Goal: Task Accomplishment & Management: Use online tool/utility

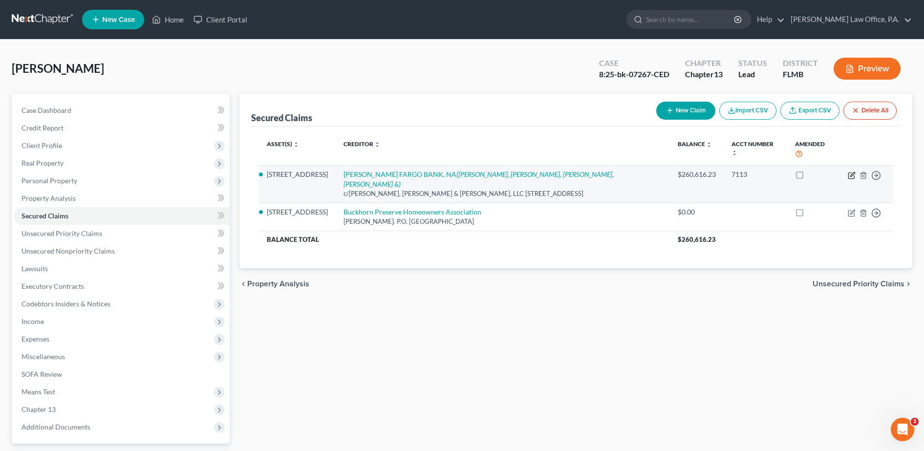
click at [854, 172] on icon "button" at bounding box center [851, 175] width 6 height 6
select select "9"
select select "2"
select select "0"
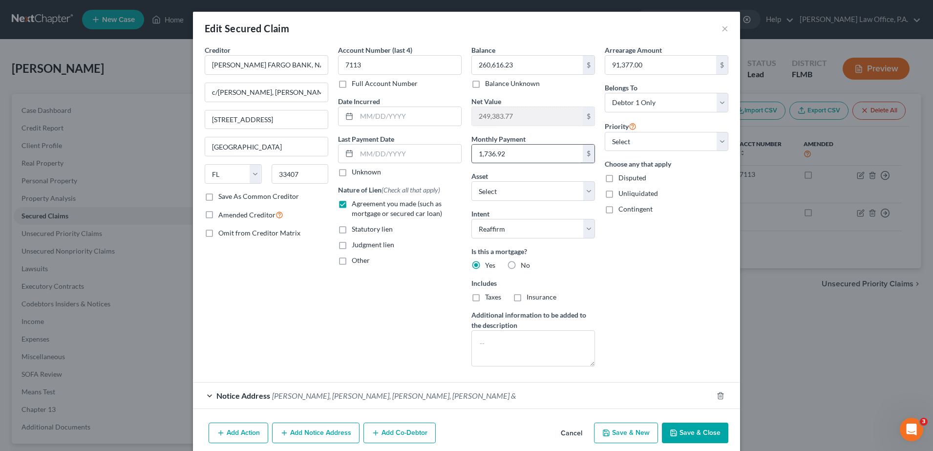
click at [504, 151] on input "1,736.92" at bounding box center [527, 154] width 111 height 19
click at [484, 154] on input "1,736.92" at bounding box center [527, 154] width 111 height 19
type input "1"
type input "1,934.72"
click at [640, 65] on input "91,377.00" at bounding box center [660, 65] width 111 height 19
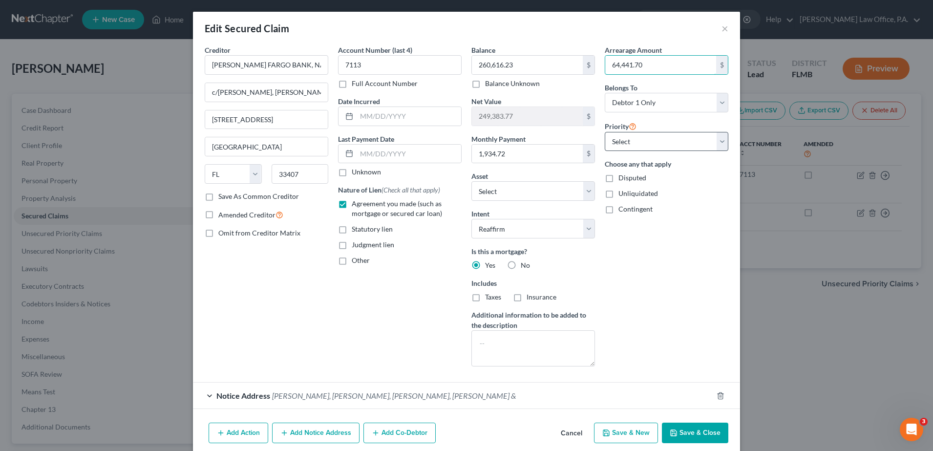
type input "64,441.70"
click at [694, 138] on select "Select 2nd 3rd 4th 5th 6th 7th 8th 9th 10th 11th 12th 13th 14th 15th 16th 17th …" at bounding box center [667, 142] width 124 height 20
click at [605, 132] on select "Select 2nd 3rd 4th 5th 6th 7th 8th 9th 10th 11th 12th 13th 14th 15th 16th 17th …" at bounding box center [667, 142] width 124 height 20
click at [691, 431] on button "Save & Close" at bounding box center [695, 433] width 66 height 21
select select "1"
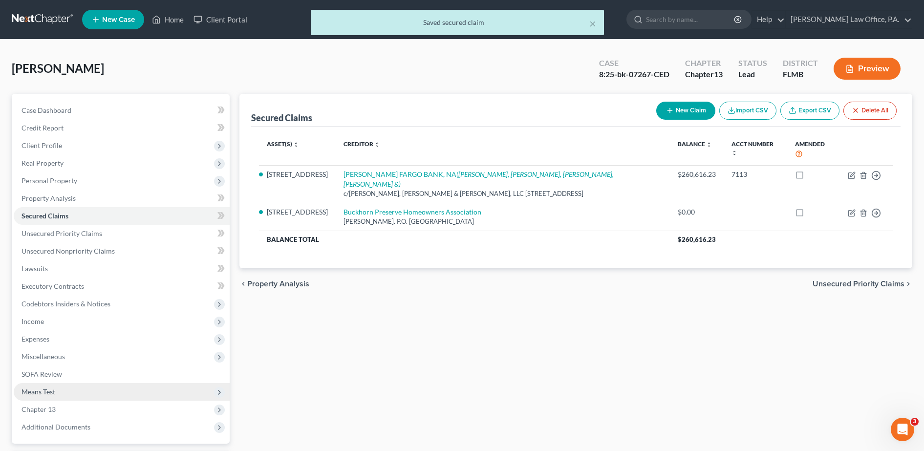
click at [123, 397] on span "Means Test" at bounding box center [122, 392] width 216 height 18
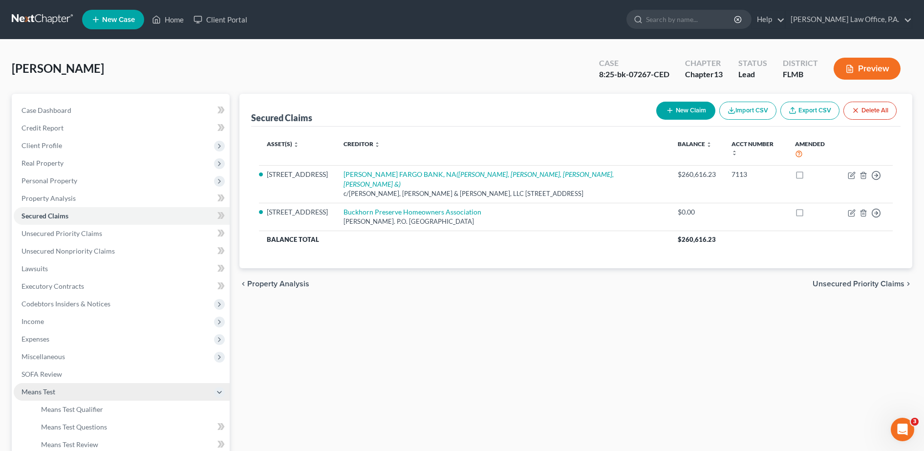
click at [118, 386] on span "Means Test" at bounding box center [122, 392] width 216 height 18
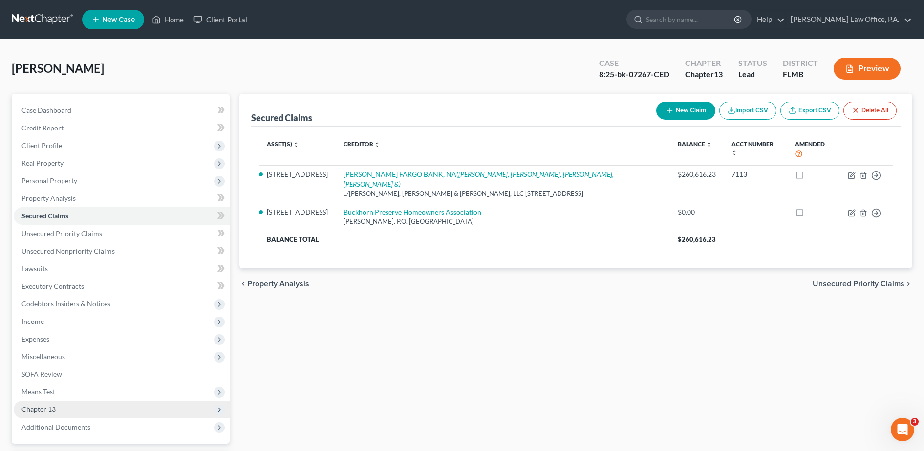
click at [118, 406] on span "Chapter 13" at bounding box center [122, 410] width 216 height 18
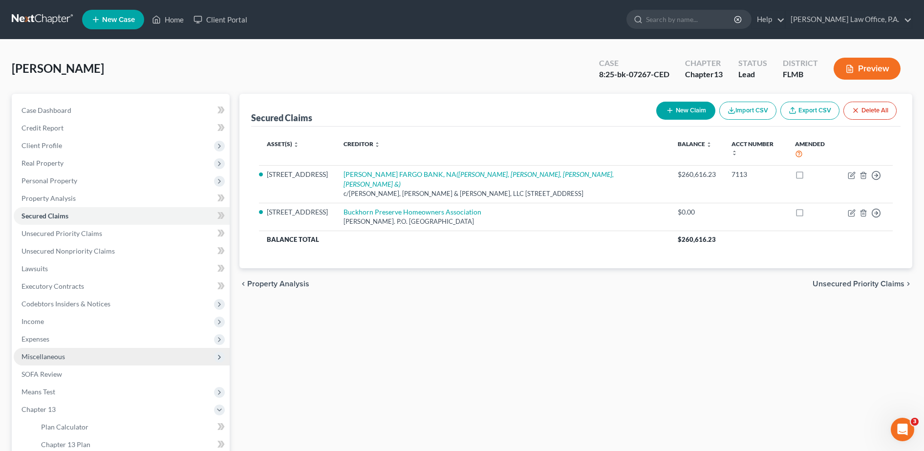
click at [80, 360] on span "Miscellaneous" at bounding box center [122, 357] width 216 height 18
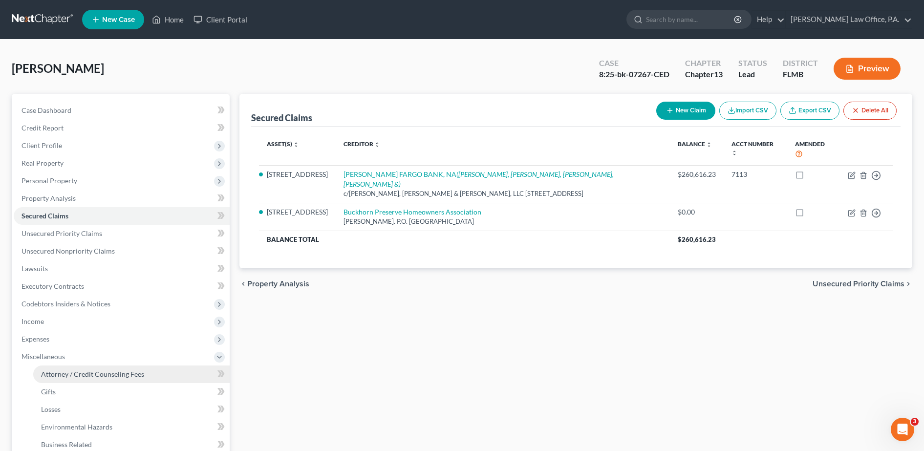
click at [92, 379] on link "Attorney / Credit Counseling Fees" at bounding box center [131, 374] width 196 height 18
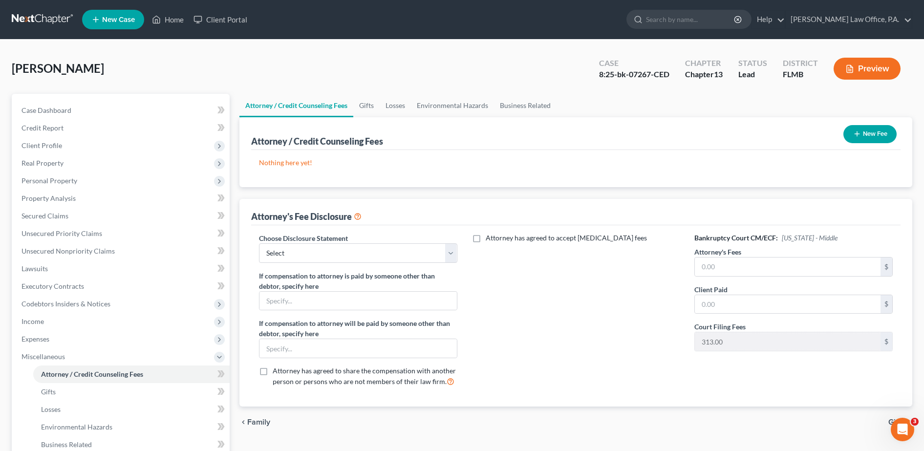
click at [870, 132] on button "New Fee" at bounding box center [869, 134] width 53 height 18
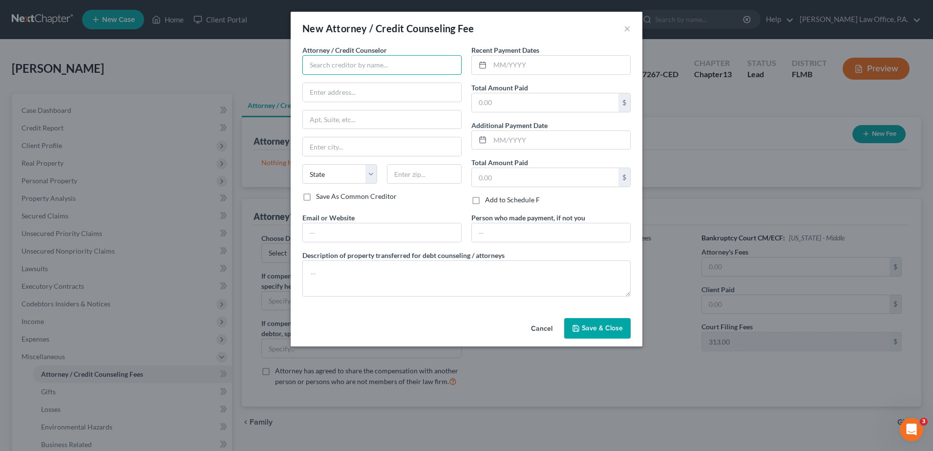
click at [400, 64] on input "text" at bounding box center [381, 65] width 159 height 20
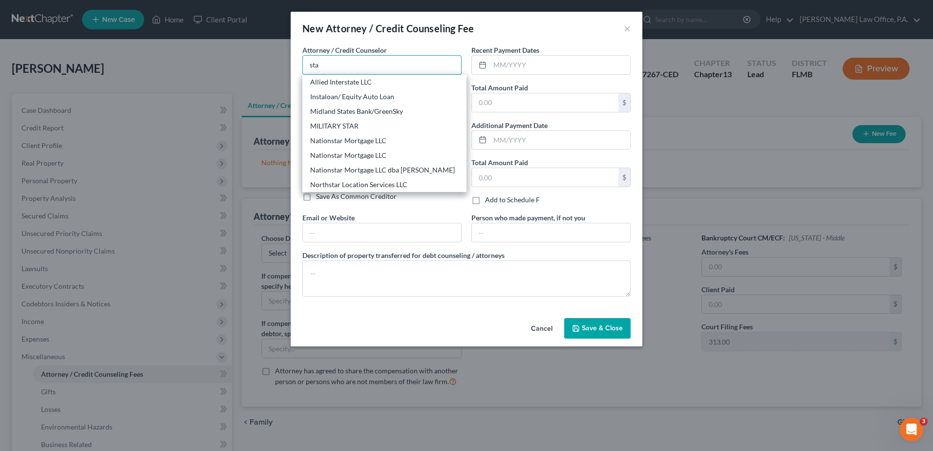
type input "sta"
click at [622, 29] on div "New Attorney / Credit Counseling Fee ×" at bounding box center [467, 28] width 352 height 33
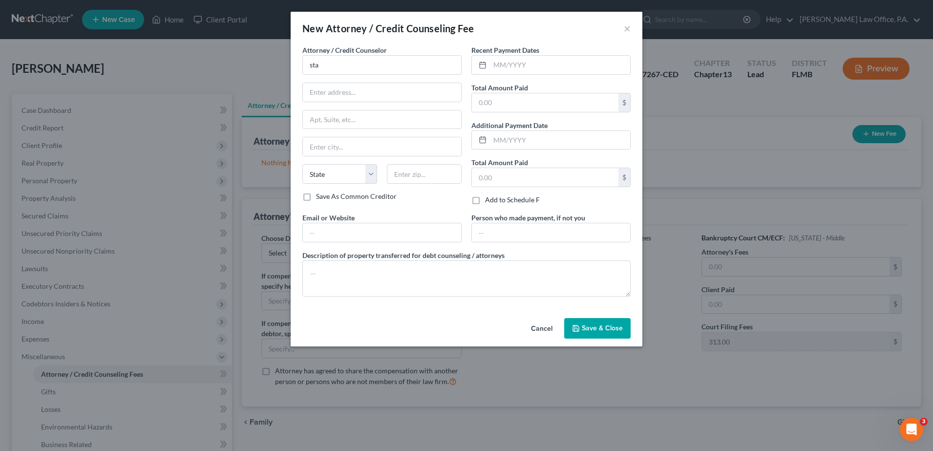
click at [623, 29] on div "New Attorney / Credit Counseling Fee ×" at bounding box center [467, 28] width 352 height 33
click at [628, 29] on button "×" at bounding box center [627, 28] width 7 height 12
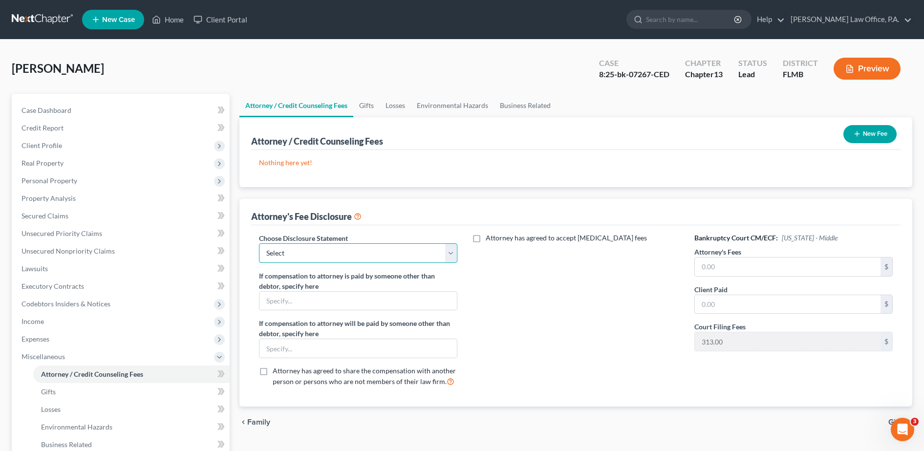
click at [405, 251] on select "Select Fee Disclosure Statement-Miami Dade Broward WPB Keys [GEOGRAPHIC_DATA] F…" at bounding box center [358, 253] width 198 height 20
select select "2"
click at [259, 243] on select "Select Fee Disclosure Statement-Miami Dade Broward WPB Keys [GEOGRAPHIC_DATA] F…" at bounding box center [358, 253] width 198 height 20
click at [761, 271] on input "text" at bounding box center [788, 266] width 186 height 19
type input "5,000"
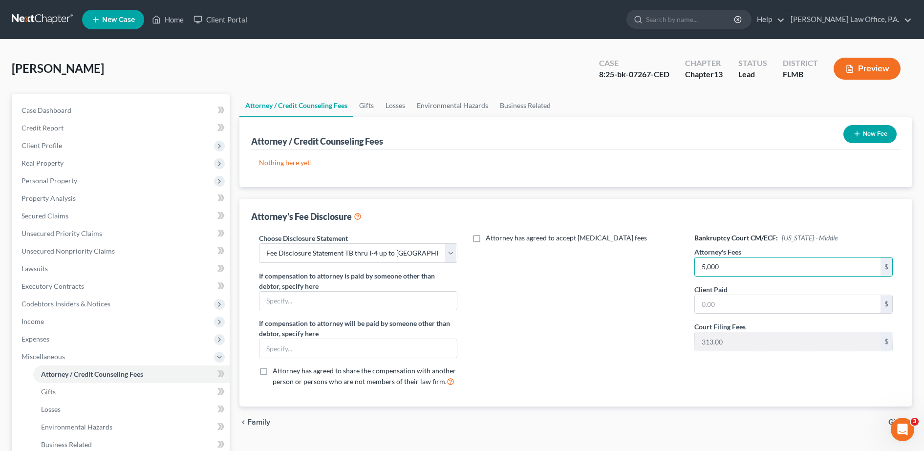
click at [824, 378] on div "Bankruptcy Court CM/ECF: [US_STATE] - Middle Attorney's Fees 5,000 $ Client Pai…" at bounding box center [793, 314] width 218 height 162
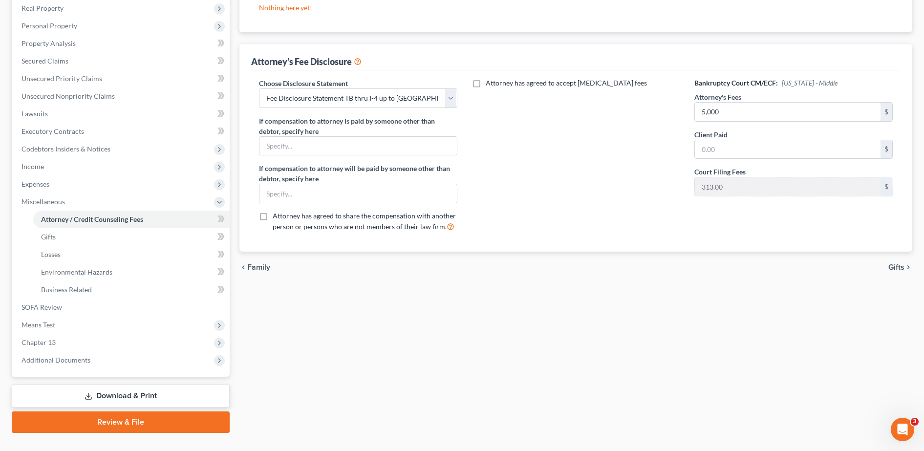
scroll to position [174, 0]
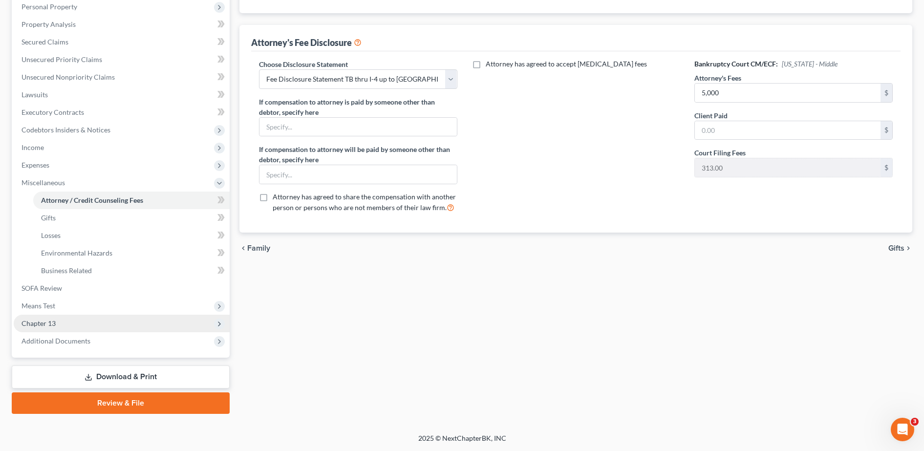
click at [84, 315] on span "Chapter 13" at bounding box center [122, 324] width 216 height 18
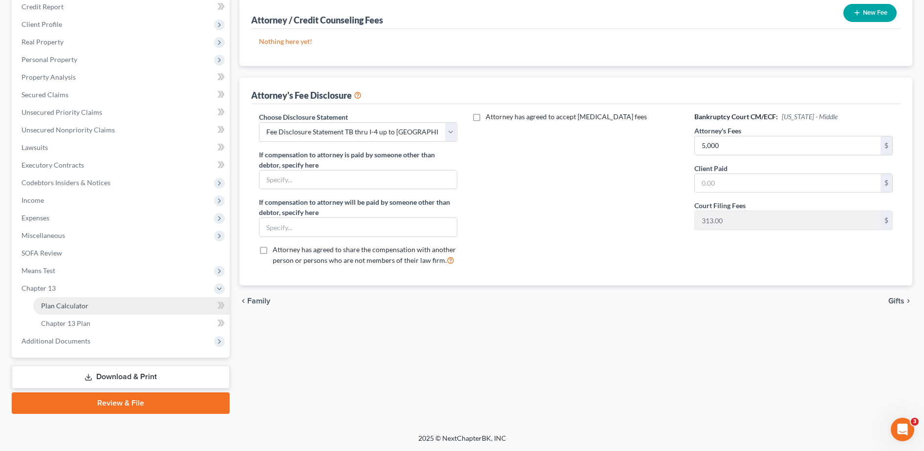
click at [97, 306] on link "Plan Calculator" at bounding box center [131, 306] width 196 height 18
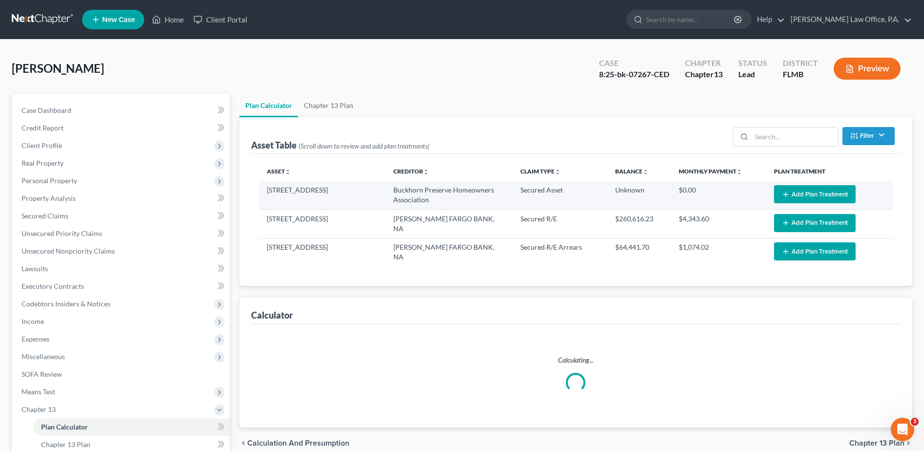
select select "59"
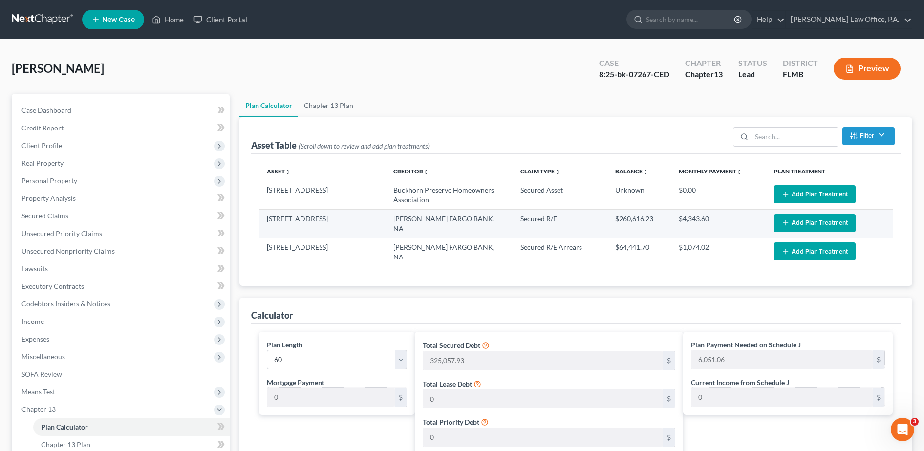
click at [816, 222] on button "Add Plan Treatment" at bounding box center [815, 223] width 82 height 18
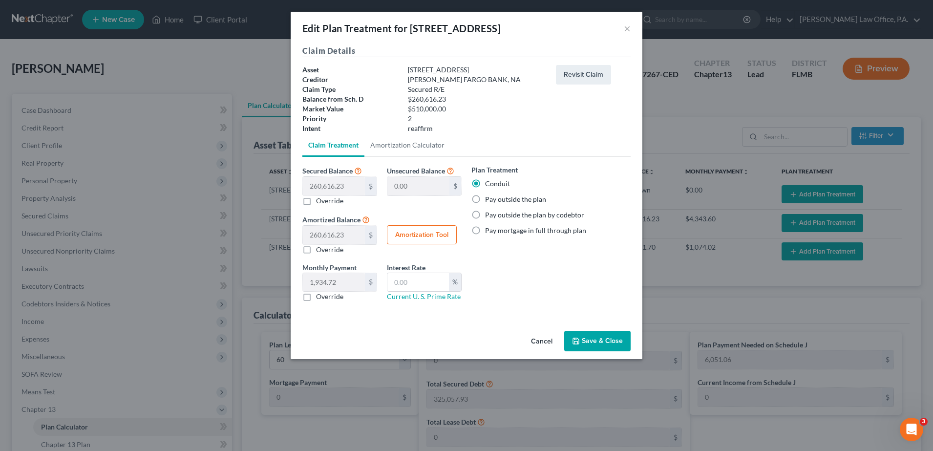
click at [316, 297] on label "Override" at bounding box center [329, 297] width 27 height 10
click at [320, 297] on input "Override" at bounding box center [323, 295] width 6 height 6
click at [316, 298] on label "Override" at bounding box center [329, 297] width 27 height 10
click at [320, 298] on input "Override" at bounding box center [323, 295] width 6 height 6
checkbox input "false"
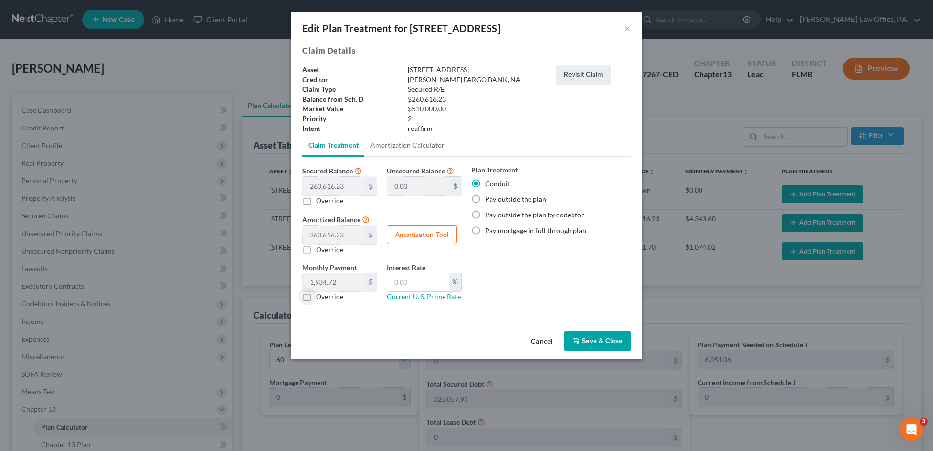
click at [597, 339] on button "Save & Close" at bounding box center [597, 341] width 66 height 21
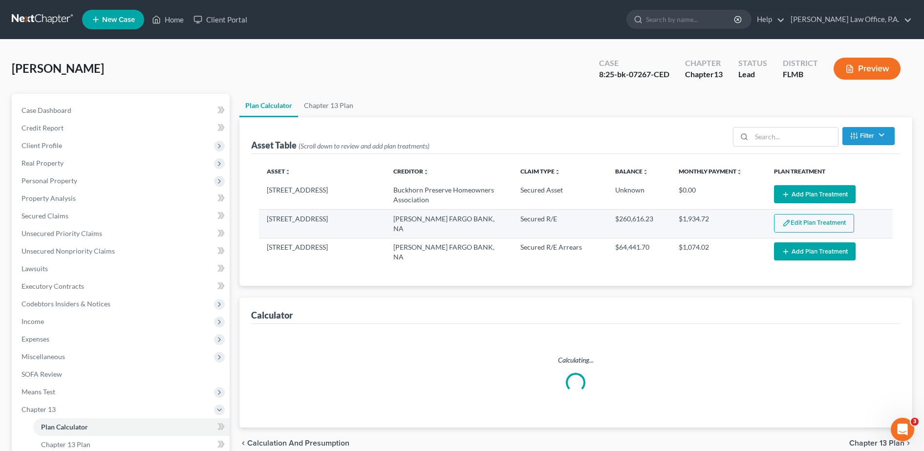
select select "59"
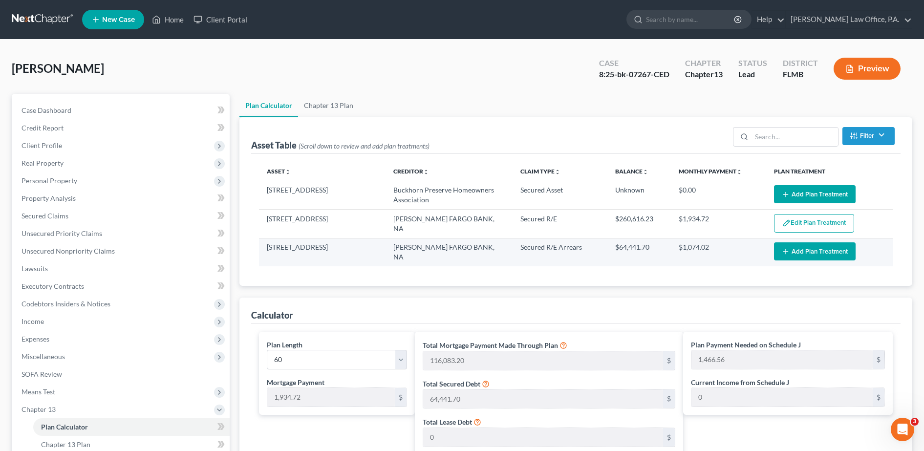
click at [822, 244] on button "Add Plan Treatment" at bounding box center [815, 251] width 82 height 18
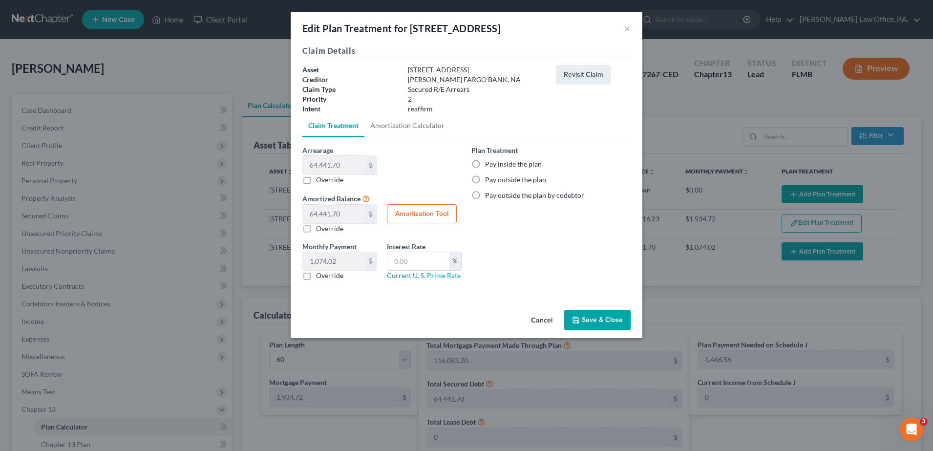
click at [512, 165] on label "Pay inside the plan" at bounding box center [513, 164] width 57 height 10
click at [495, 165] on input "Pay inside the plan" at bounding box center [492, 162] width 6 height 6
radio input "true"
click at [607, 318] on button "Save & Close" at bounding box center [597, 320] width 66 height 21
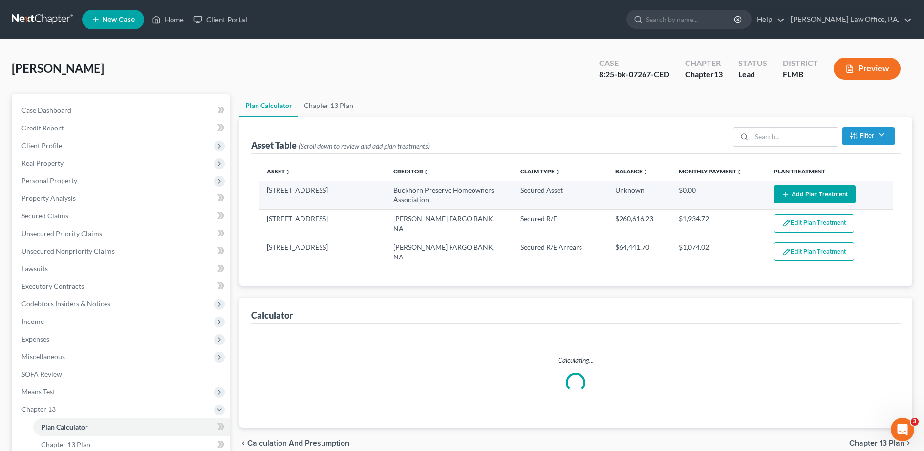
select select "59"
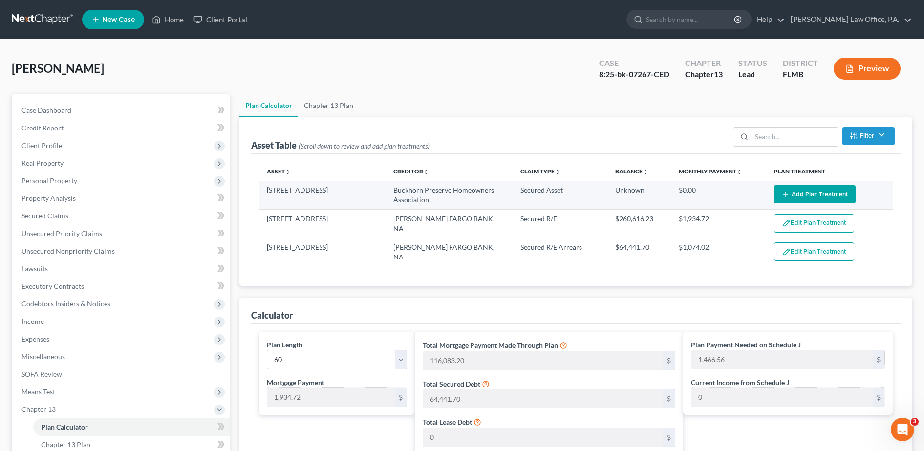
click at [811, 197] on button "Add Plan Treatment" at bounding box center [815, 194] width 82 height 18
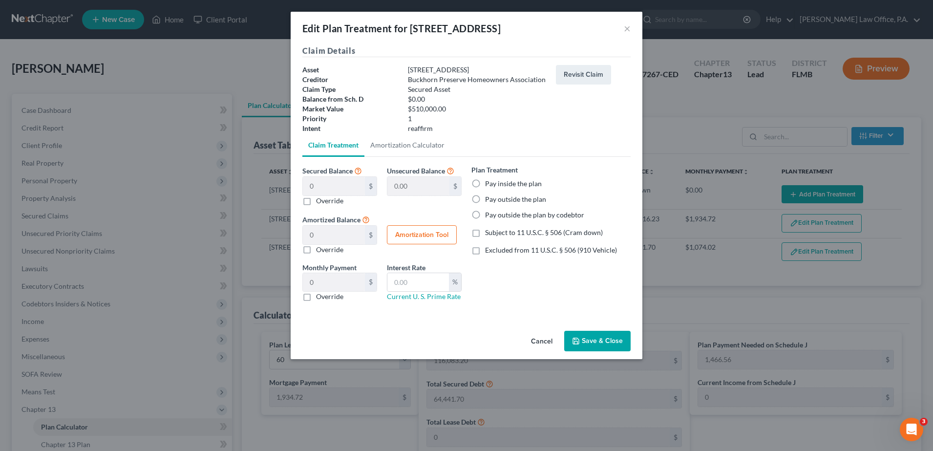
click at [526, 194] on label "Pay outside the plan" at bounding box center [515, 199] width 61 height 10
click at [495, 194] on input "Pay outside the plan" at bounding box center [492, 197] width 6 height 6
radio input "true"
click at [602, 340] on button "Save & Close" at bounding box center [597, 341] width 66 height 21
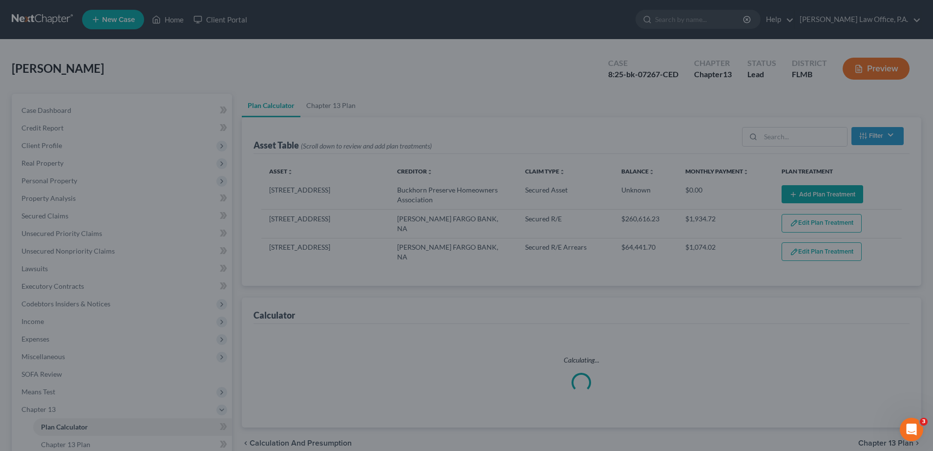
select select "59"
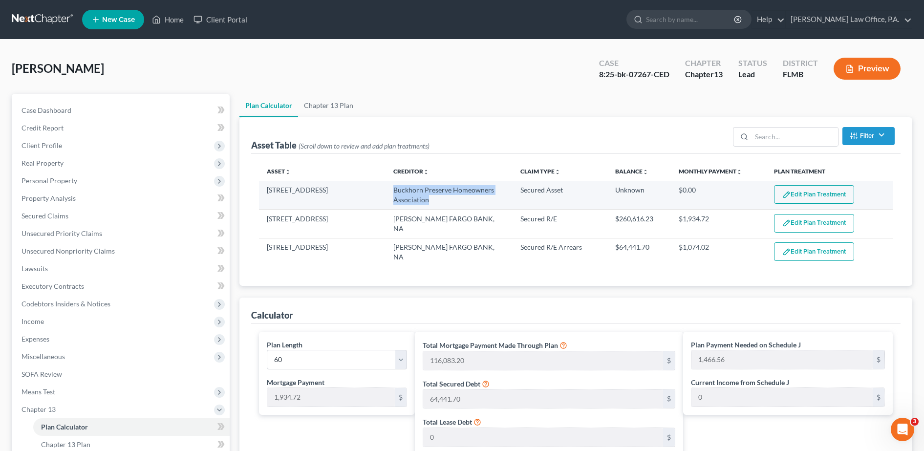
drag, startPoint x: 436, startPoint y: 198, endPoint x: 392, endPoint y: 189, distance: 44.6
click at [392, 189] on td "Buckhorn Preserve Homeowners Association" at bounding box center [448, 195] width 127 height 28
copy td "Buckhorn Preserve Homeowners Association"
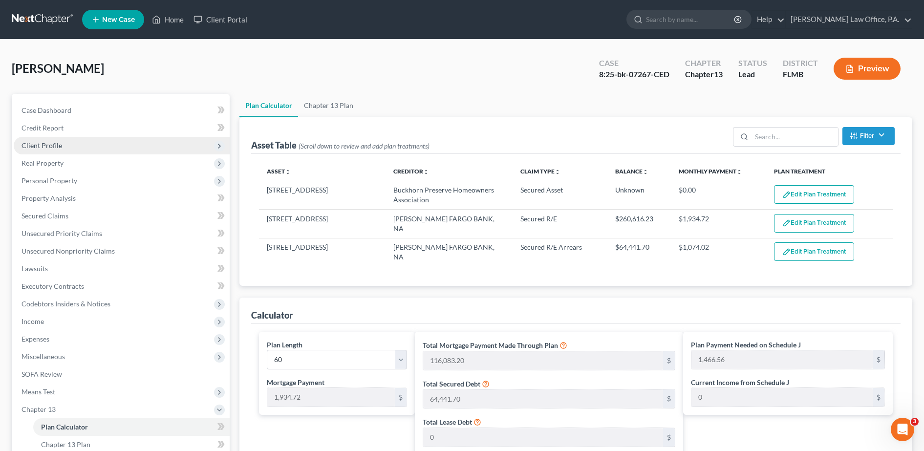
click at [55, 149] on span "Client Profile" at bounding box center [41, 145] width 41 height 8
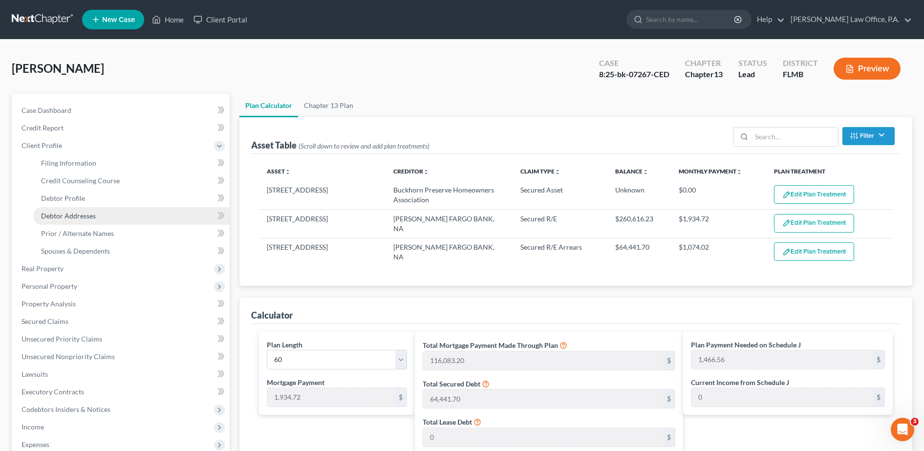
click at [84, 215] on span "Debtor Addresses" at bounding box center [68, 216] width 55 height 8
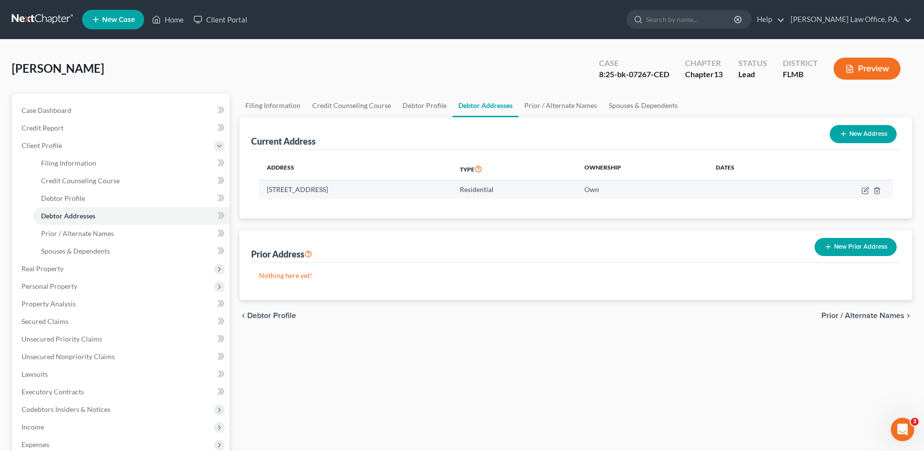
drag, startPoint x: 387, startPoint y: 197, endPoint x: 263, endPoint y: 195, distance: 124.1
click at [263, 195] on td "[STREET_ADDRESS]" at bounding box center [355, 189] width 193 height 19
copy td "[STREET_ADDRESS]"
click at [922, 341] on div "[PERSON_NAME] Upgraded Case 8:25-bk-07267-CED Chapter Chapter 13 Status Lead Di…" at bounding box center [462, 332] width 924 height 585
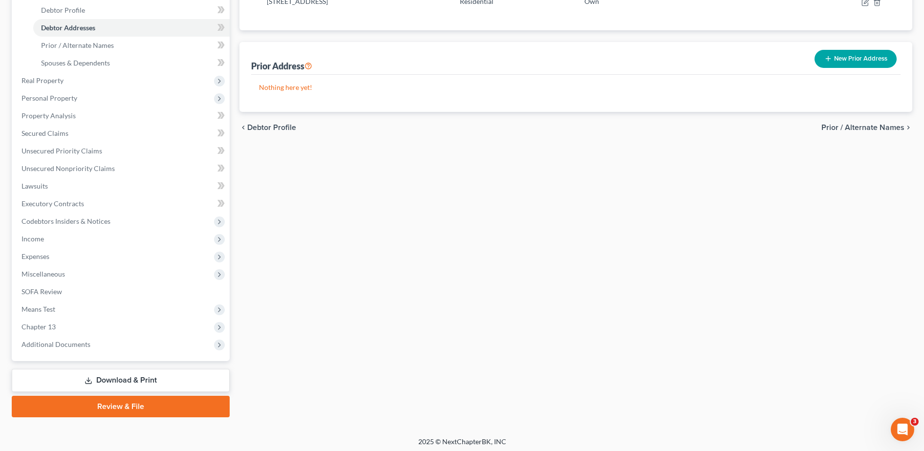
scroll to position [192, 0]
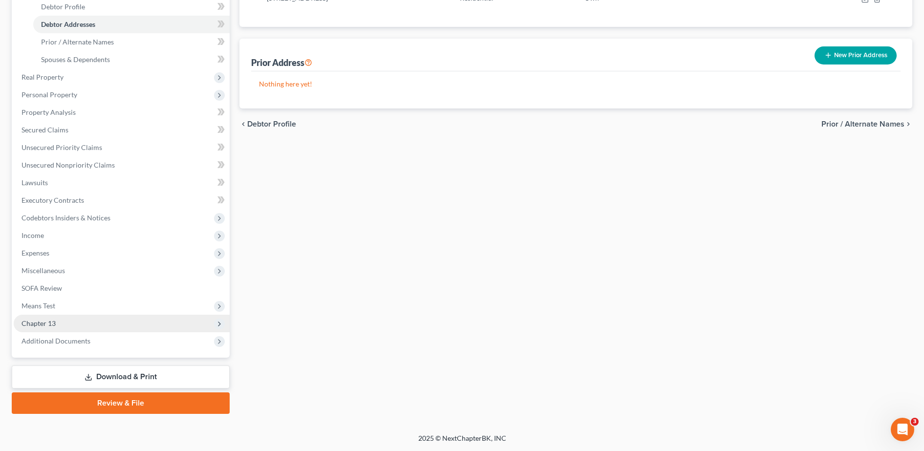
click at [111, 319] on span "Chapter 13" at bounding box center [122, 324] width 216 height 18
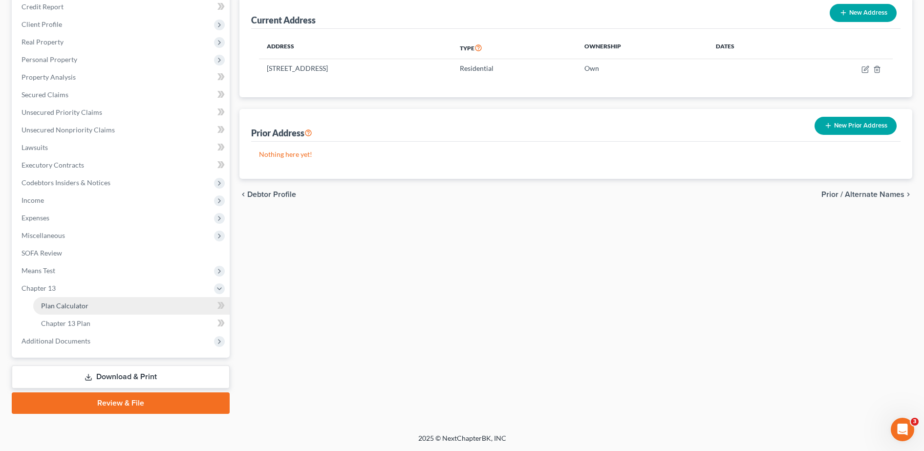
click at [118, 308] on link "Plan Calculator" at bounding box center [131, 306] width 196 height 18
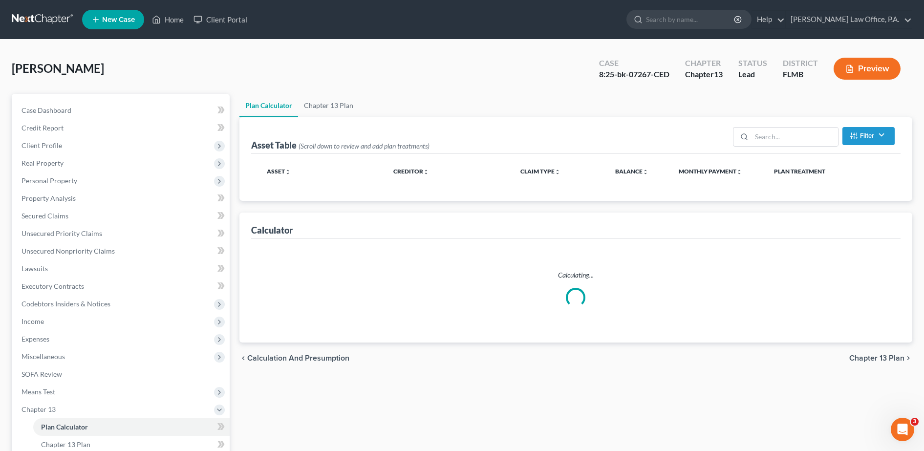
select select "59"
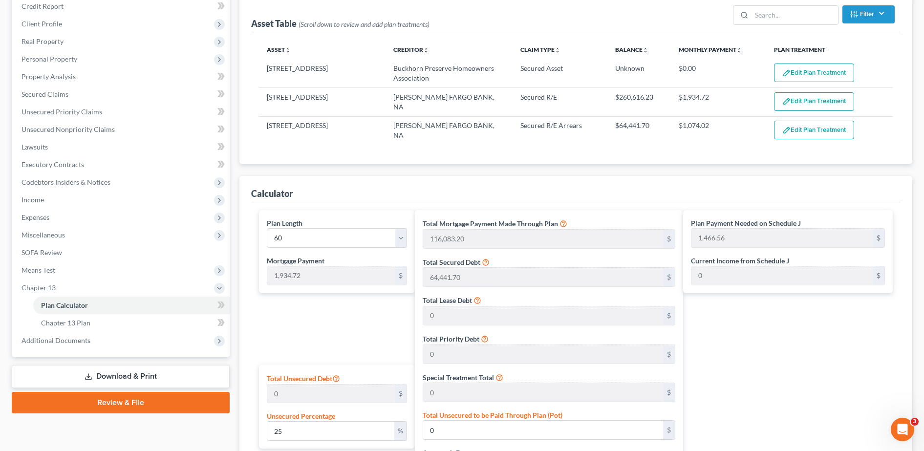
scroll to position [313, 0]
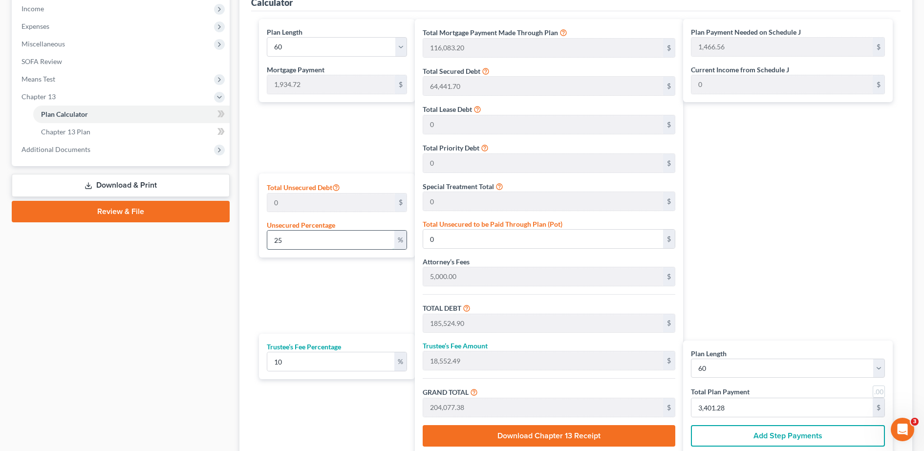
click at [293, 245] on input "25" at bounding box center [330, 240] width 127 height 19
type input "2"
type input "100"
click at [388, 292] on div "Plan Length 1 2 3 4 5 6 7 8 9 10 11 12 13 14 15 16 17 18 19 20 21 22 23 24 25 2…" at bounding box center [334, 236] width 161 height 435
click at [750, 285] on div "Plan Payment Needed on Schedule J 1,466.56 $ Current Income from Schedule J 0 $…" at bounding box center [790, 236] width 214 height 435
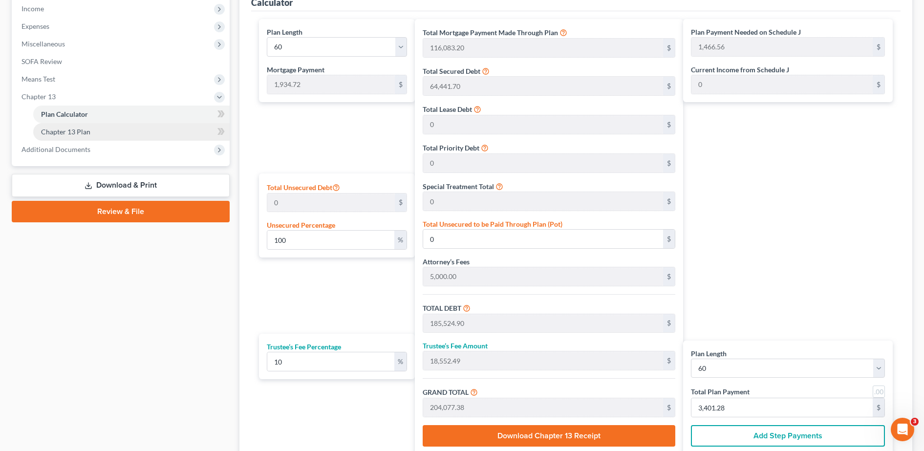
click at [93, 129] on link "Chapter 13 Plan" at bounding box center [131, 132] width 196 height 18
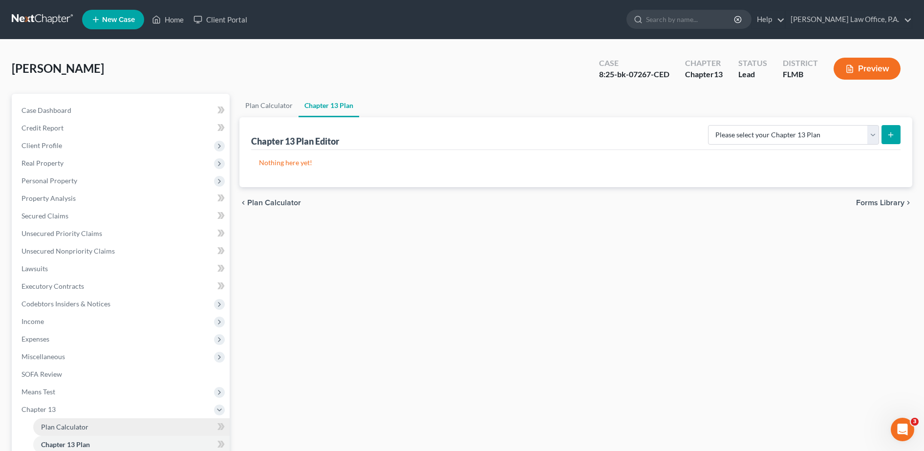
click at [82, 429] on span "Plan Calculator" at bounding box center [64, 427] width 47 height 8
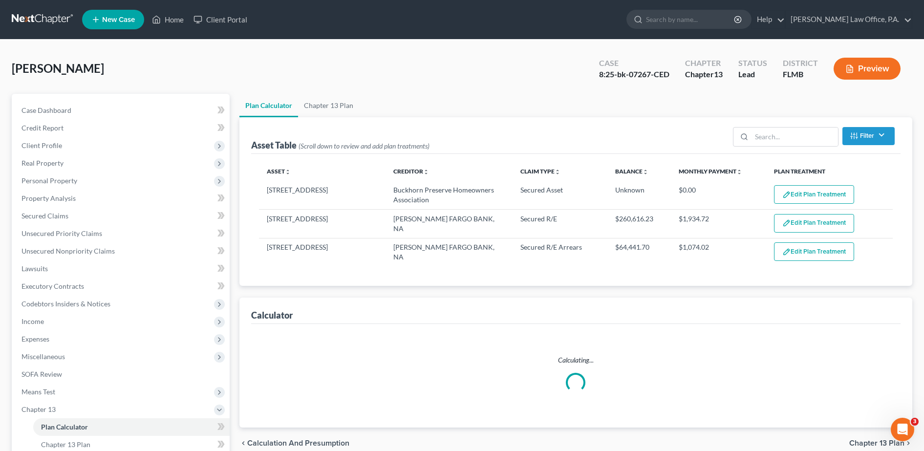
select select "59"
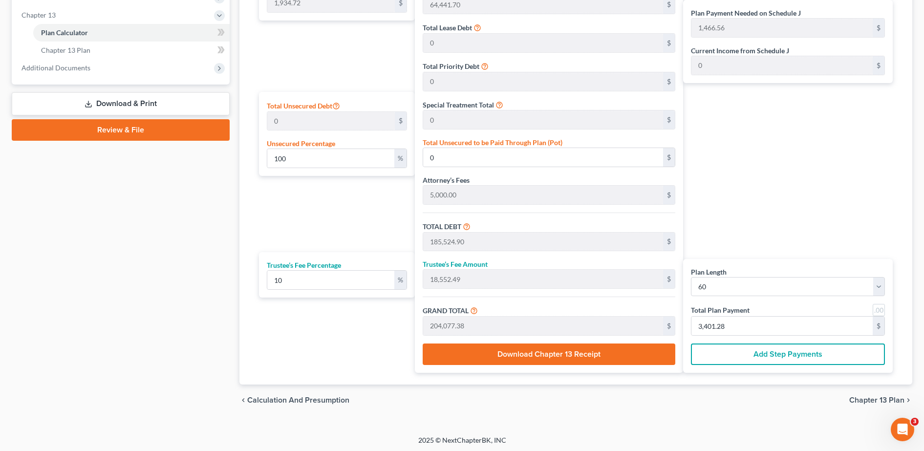
scroll to position [142, 0]
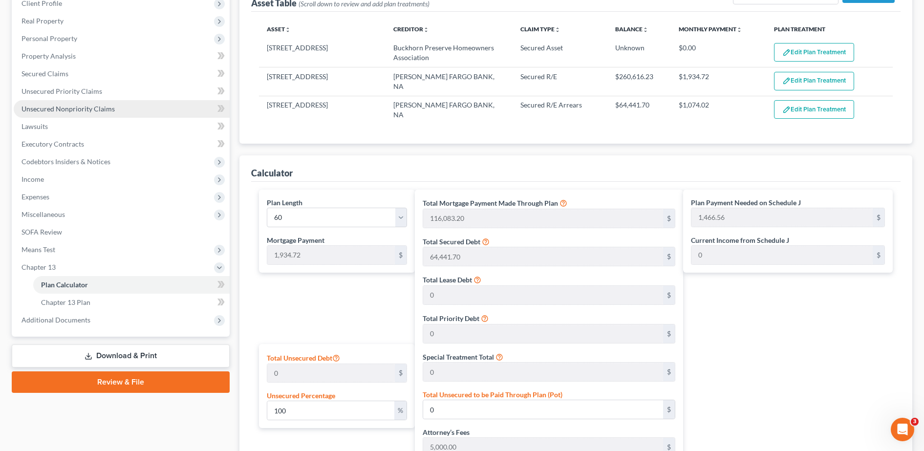
click at [120, 105] on link "Unsecured Nonpriority Claims" at bounding box center [122, 109] width 216 height 18
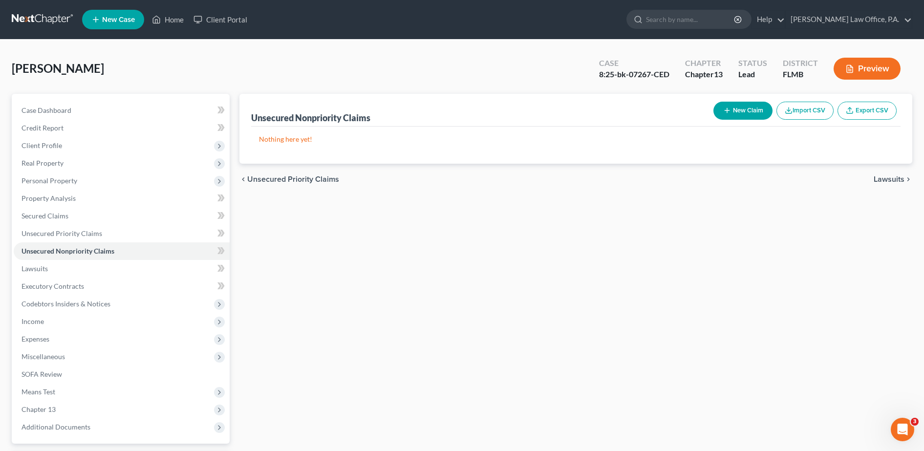
click at [741, 112] on button "New Claim" at bounding box center [742, 111] width 59 height 18
select select "0"
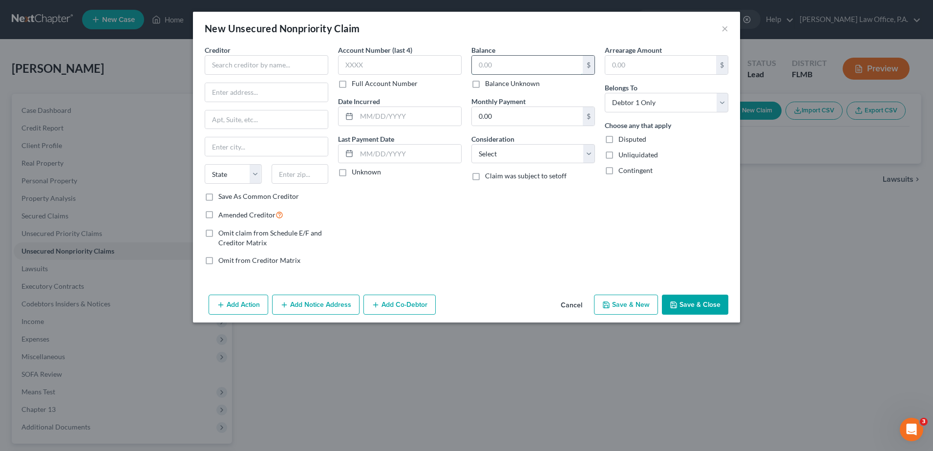
click at [499, 58] on input "text" at bounding box center [527, 65] width 111 height 19
type input "605.00"
click at [512, 161] on select "Select Cable / Satellite Services Collection Agency Credit Card Debt Debt Couns…" at bounding box center [533, 154] width 124 height 20
select select "2"
click at [471, 144] on select "Select Cable / Satellite Services Collection Agency Credit Card Debt Debt Couns…" at bounding box center [533, 154] width 124 height 20
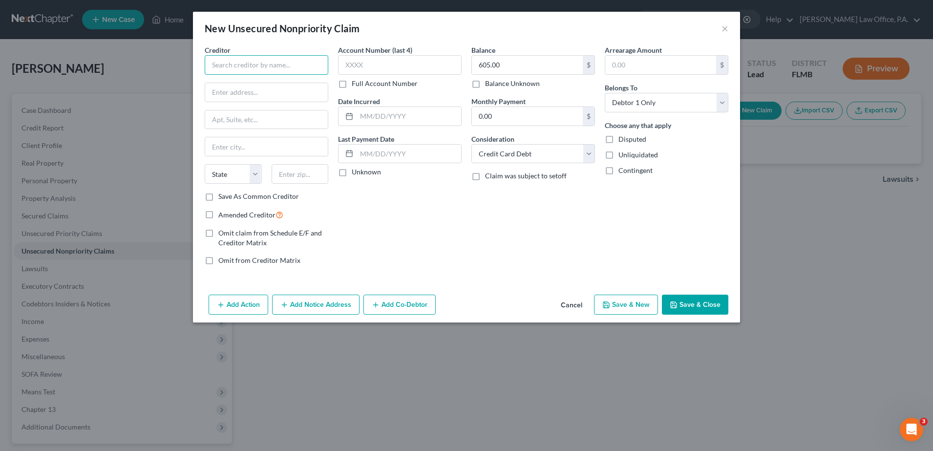
click at [314, 55] on input "text" at bounding box center [267, 65] width 124 height 20
type input "First Savings"
click at [684, 303] on button "Save & Close" at bounding box center [695, 305] width 66 height 21
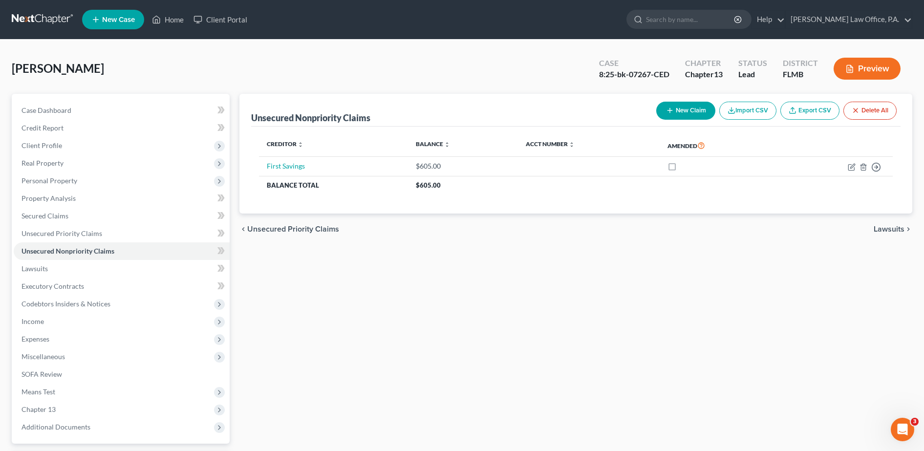
click at [696, 106] on button "New Claim" at bounding box center [685, 111] width 59 height 18
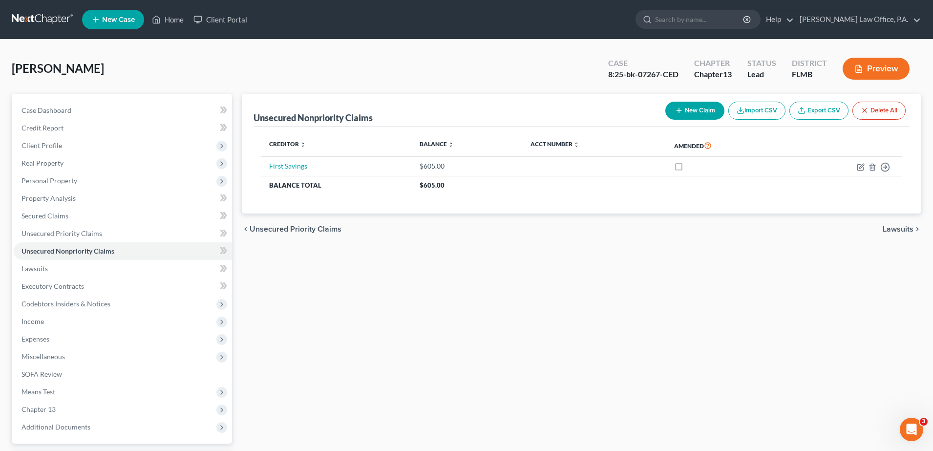
select select "0"
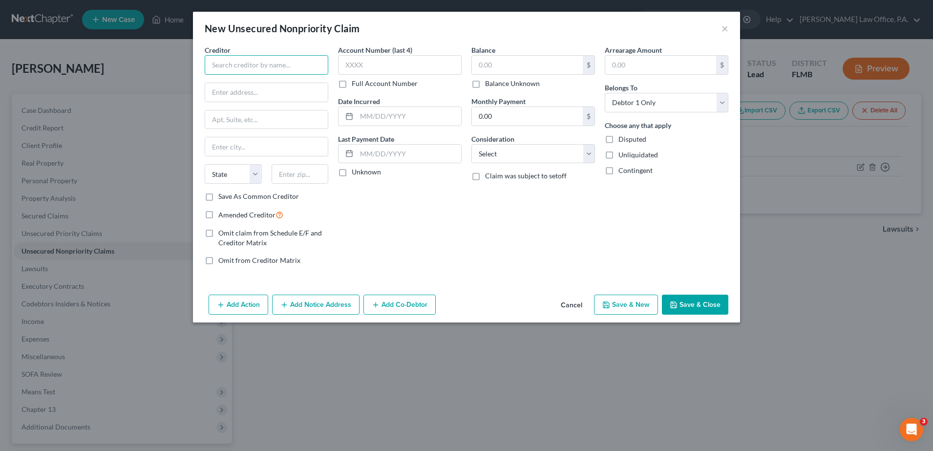
click at [267, 56] on input "text" at bounding box center [267, 65] width 124 height 20
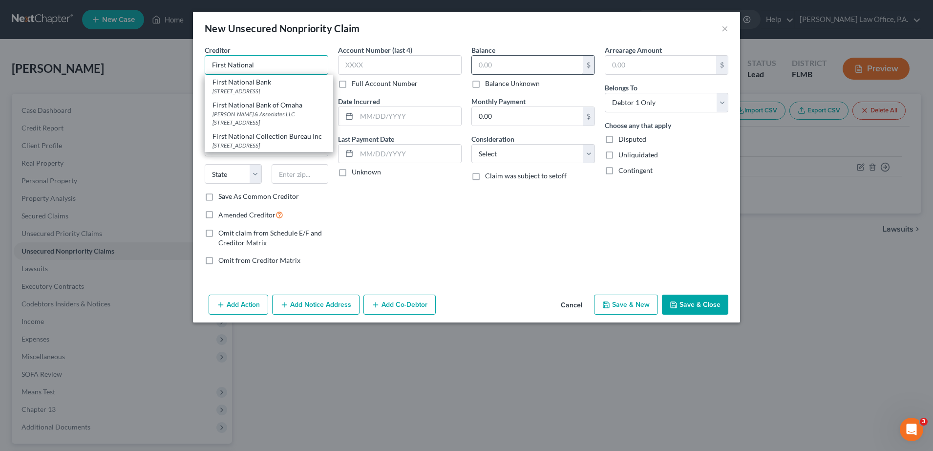
type input "First National"
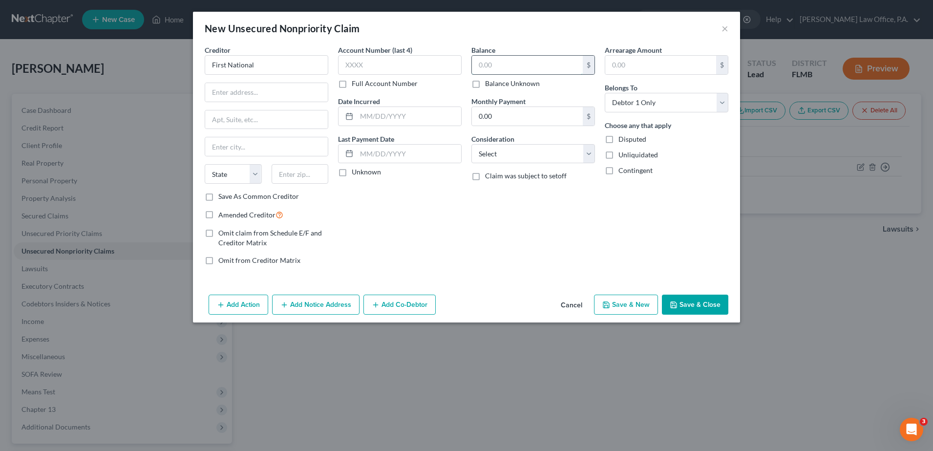
click at [539, 64] on input "text" at bounding box center [527, 65] width 111 height 19
type input "605"
click at [558, 153] on select "Select Cable / Satellite Services Collection Agency Credit Card Debt Debt Couns…" at bounding box center [533, 154] width 124 height 20
select select "2"
click at [471, 144] on select "Select Cable / Satellite Services Collection Agency Credit Card Debt Debt Couns…" at bounding box center [533, 154] width 124 height 20
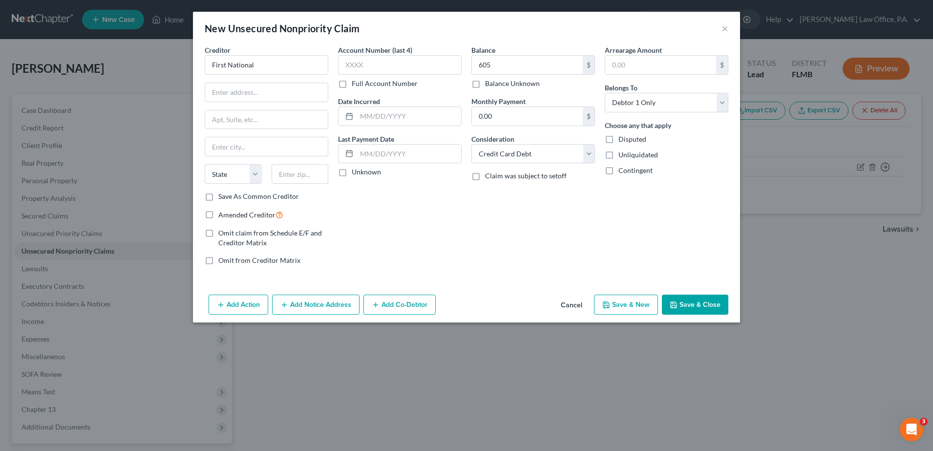
click at [687, 301] on button "Save & Close" at bounding box center [695, 305] width 66 height 21
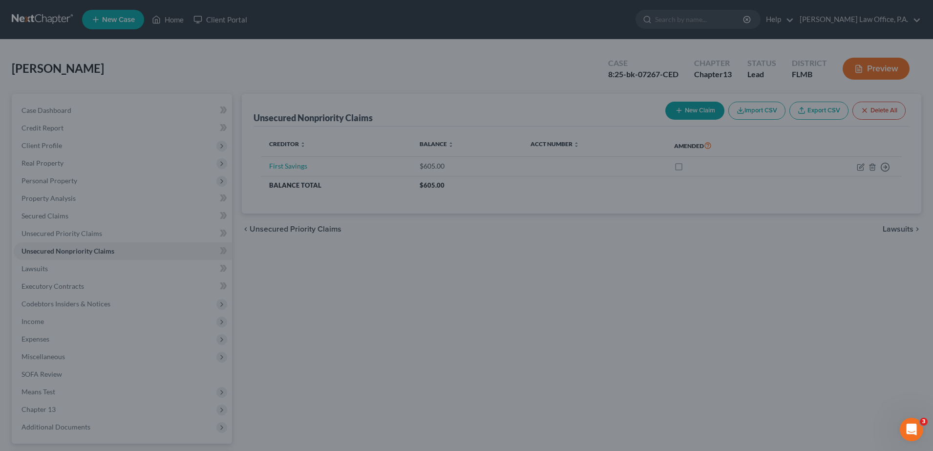
type input "605.00"
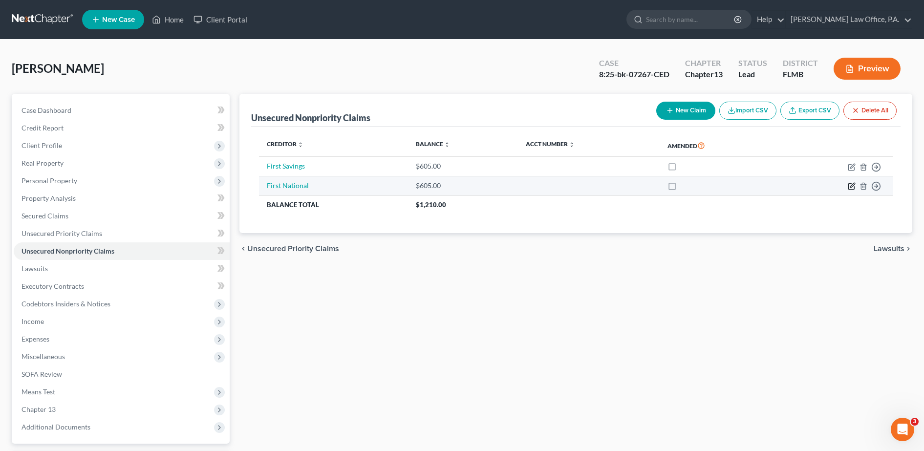
click at [849, 188] on icon "button" at bounding box center [852, 186] width 8 height 8
select select "2"
select select "0"
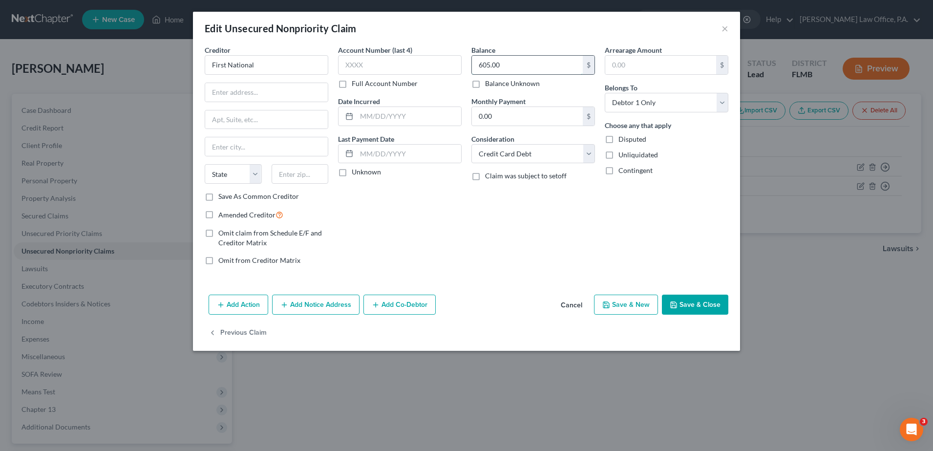
click at [565, 67] on input "605.00" at bounding box center [527, 65] width 111 height 19
type input "419.00"
click at [705, 307] on button "Save & Close" at bounding box center [695, 305] width 66 height 21
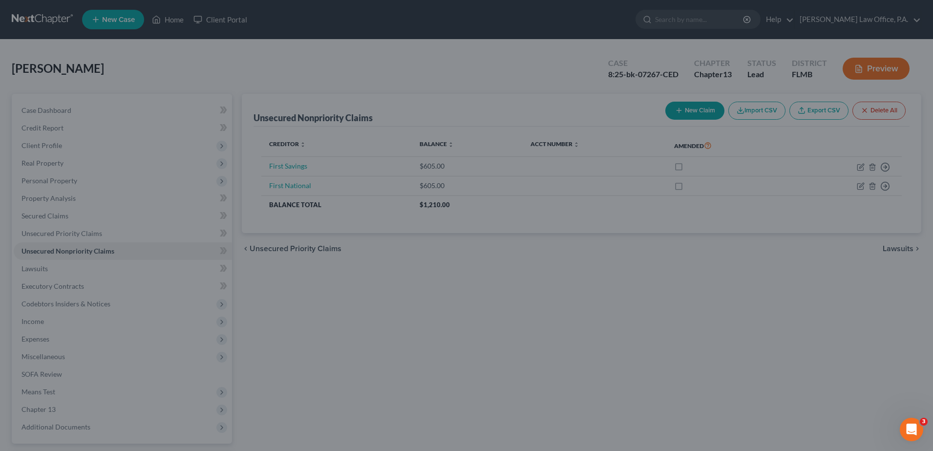
type input "0"
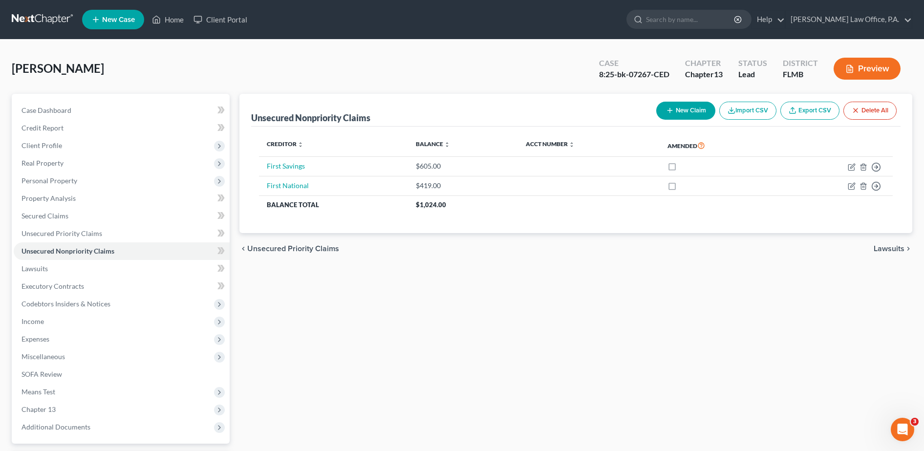
click at [672, 109] on button "New Claim" at bounding box center [685, 111] width 59 height 18
select select "0"
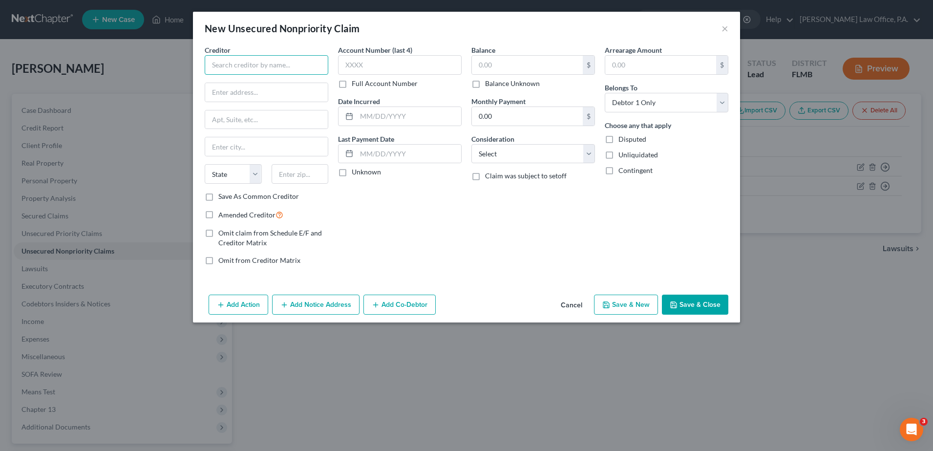
click at [228, 72] on input "text" at bounding box center [267, 65] width 124 height 20
type input "First Premier"
type input "`"
click at [491, 62] on input "text" at bounding box center [527, 65] width 111 height 19
type input "1,044"
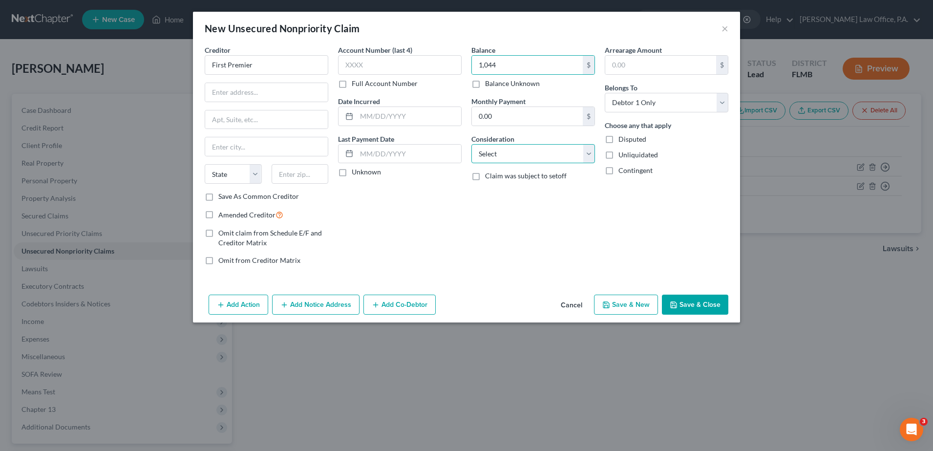
click at [507, 157] on select "Select Cable / Satellite Services Collection Agency Credit Card Debt Debt Couns…" at bounding box center [533, 154] width 124 height 20
select select "2"
click at [471, 144] on select "Select Cable / Satellite Services Collection Agency Credit Card Debt Debt Couns…" at bounding box center [533, 154] width 124 height 20
click at [683, 299] on button "Save & Close" at bounding box center [695, 305] width 66 height 21
type input "1,044.00"
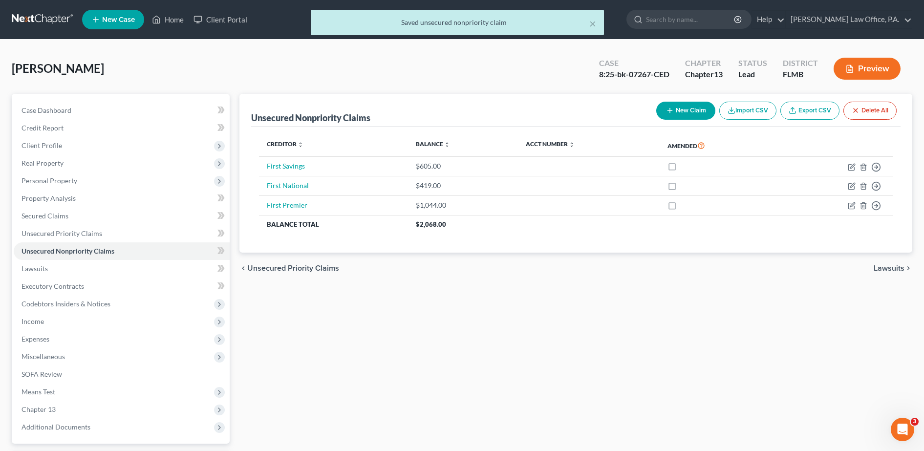
click at [683, 107] on button "New Claim" at bounding box center [685, 111] width 59 height 18
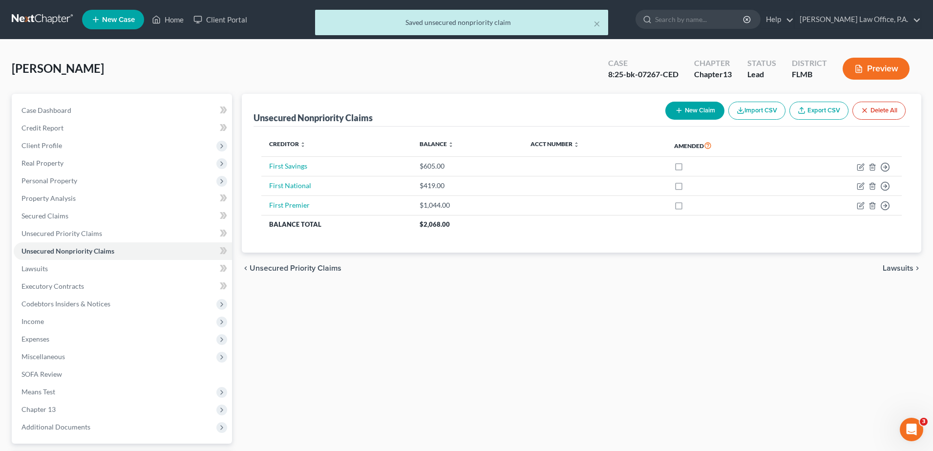
select select "0"
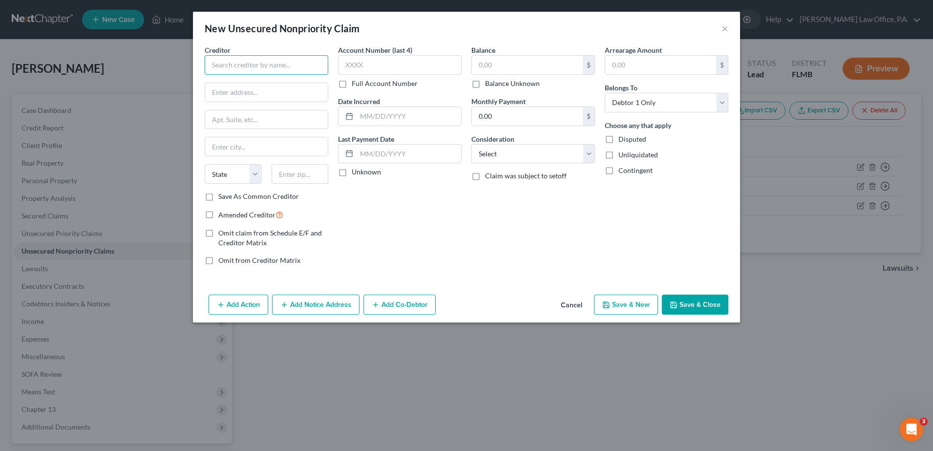
click at [225, 61] on input "text" at bounding box center [267, 65] width 124 height 20
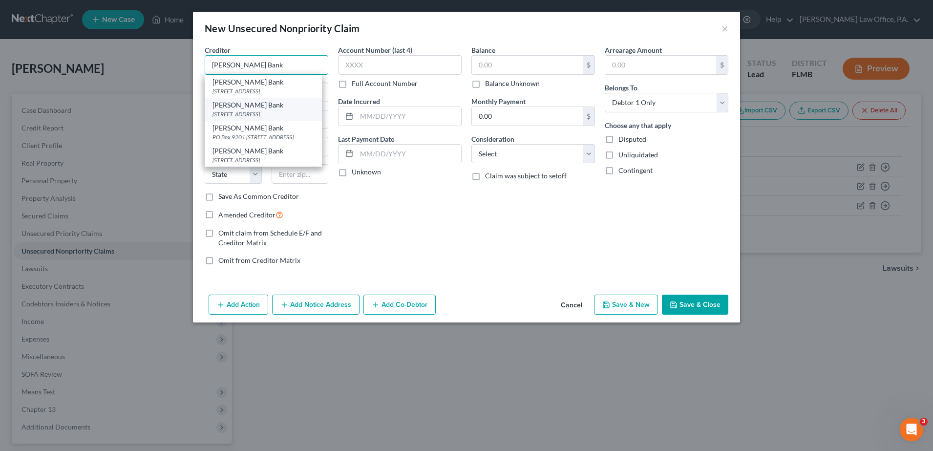
type input "[PERSON_NAME] Bank"
click at [263, 118] on div "[STREET_ADDRESS]" at bounding box center [264, 114] width 102 height 8
type input "PO Box 9201"
type input "Old Bethpage"
select select "35"
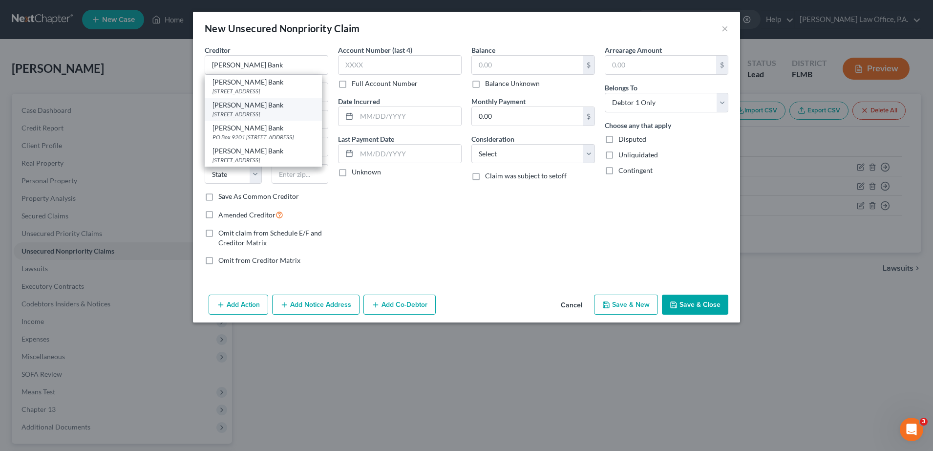
type input "11804-9001"
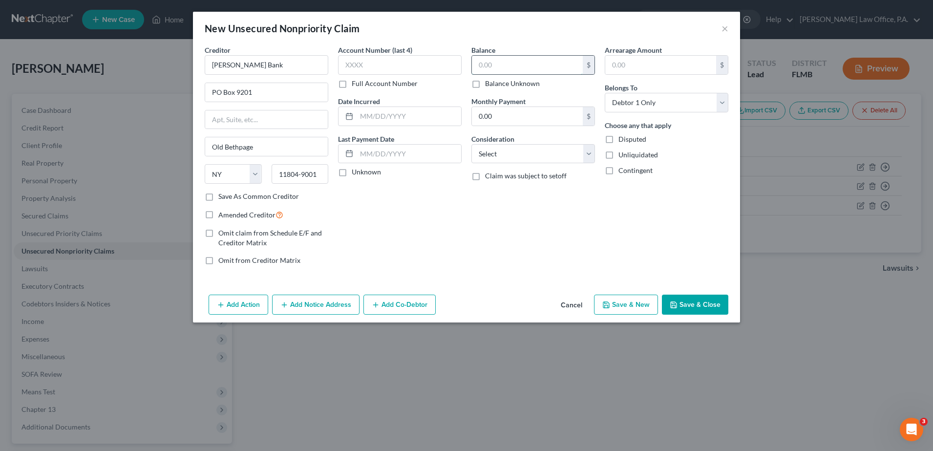
click at [489, 68] on input "text" at bounding box center [527, 65] width 111 height 19
type input "943.00"
click at [512, 160] on select "Select Cable / Satellite Services Collection Agency Credit Card Debt Debt Couns…" at bounding box center [533, 154] width 124 height 20
select select "2"
click at [471, 144] on select "Select Cable / Satellite Services Collection Agency Credit Card Debt Debt Couns…" at bounding box center [533, 154] width 124 height 20
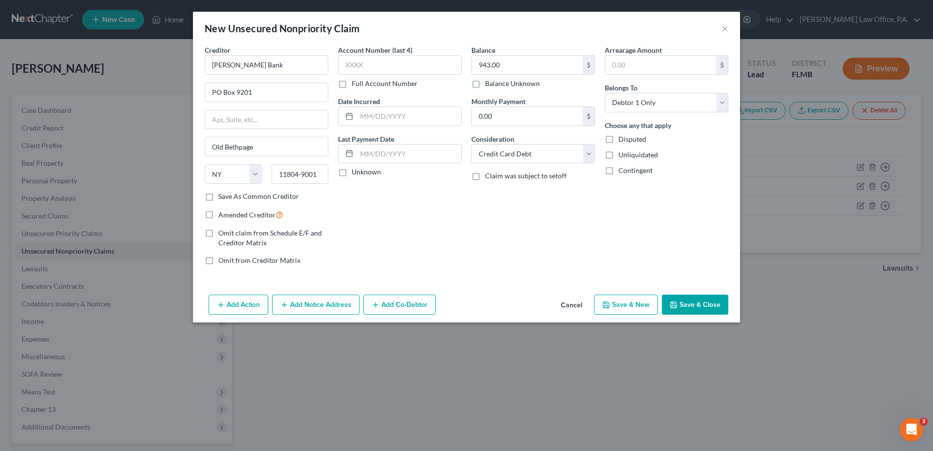
click at [689, 303] on button "Save & Close" at bounding box center [695, 305] width 66 height 21
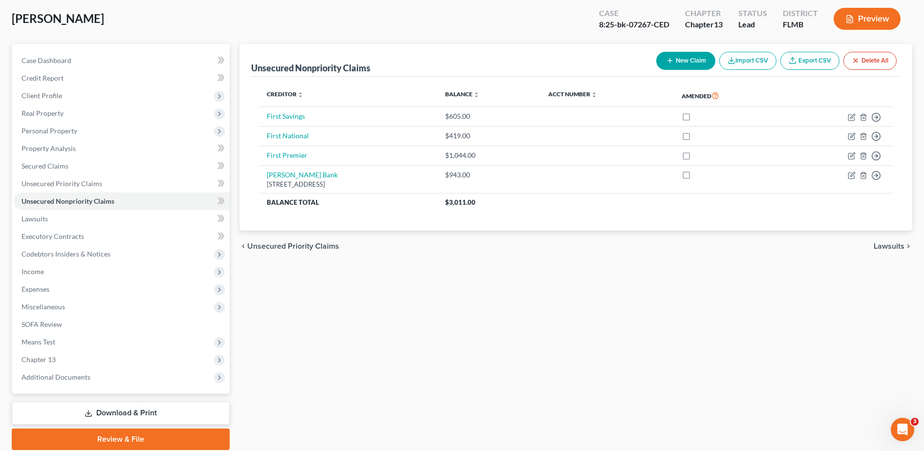
scroll to position [86, 0]
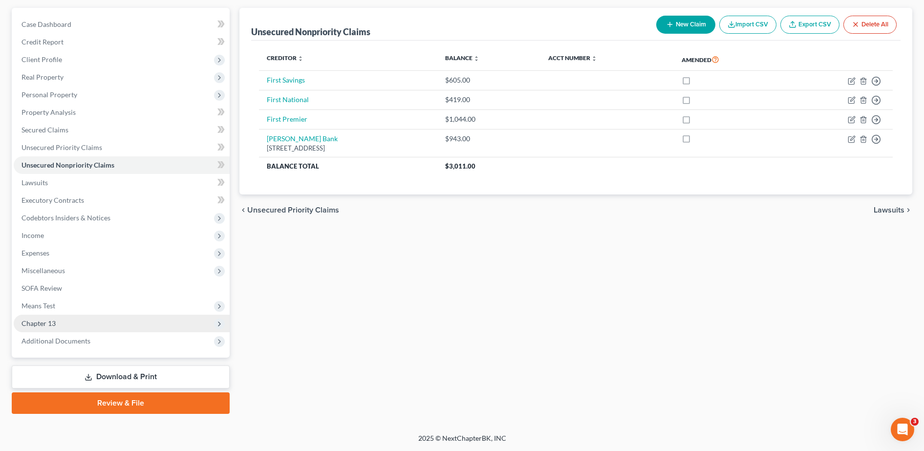
click at [107, 325] on span "Chapter 13" at bounding box center [122, 324] width 216 height 18
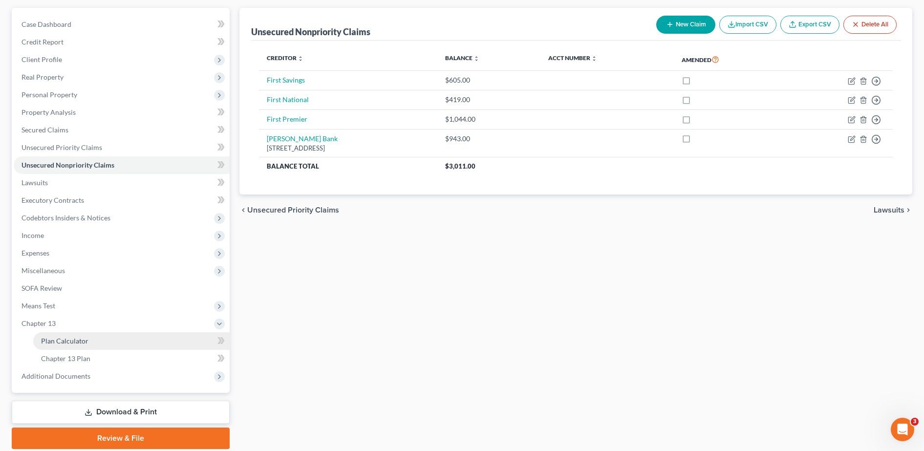
click at [109, 341] on link "Plan Calculator" at bounding box center [131, 341] width 196 height 18
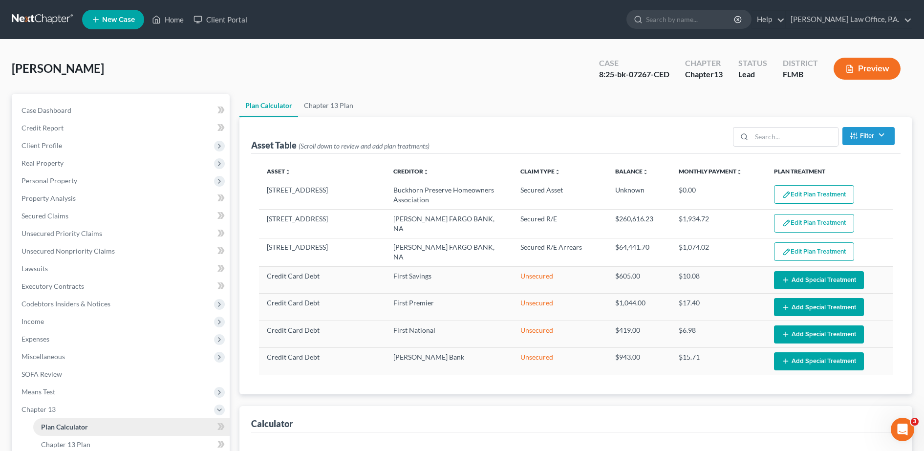
select select "59"
click at [797, 277] on button "Add Special Treatment" at bounding box center [819, 280] width 90 height 18
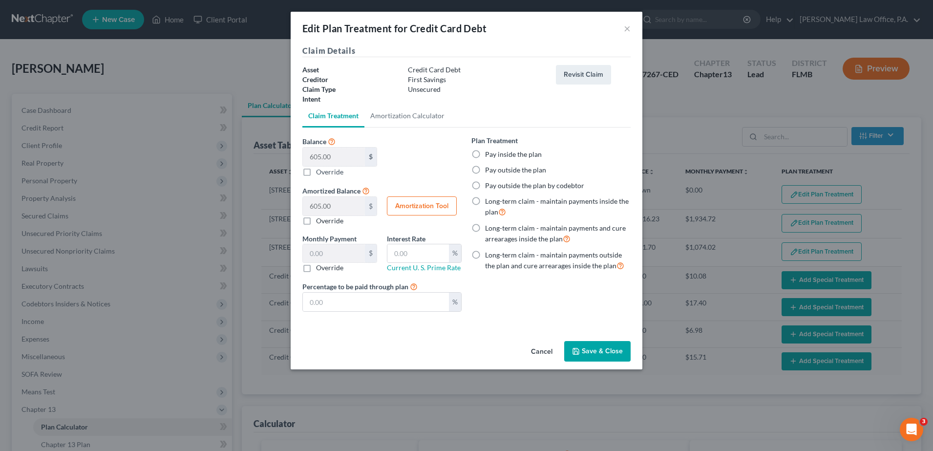
click at [521, 152] on label "Pay inside the plan" at bounding box center [513, 155] width 57 height 10
click at [495, 152] on input "Pay inside the plan" at bounding box center [492, 153] width 6 height 6
radio input "true"
click at [599, 353] on button "Save & Close" at bounding box center [597, 351] width 66 height 21
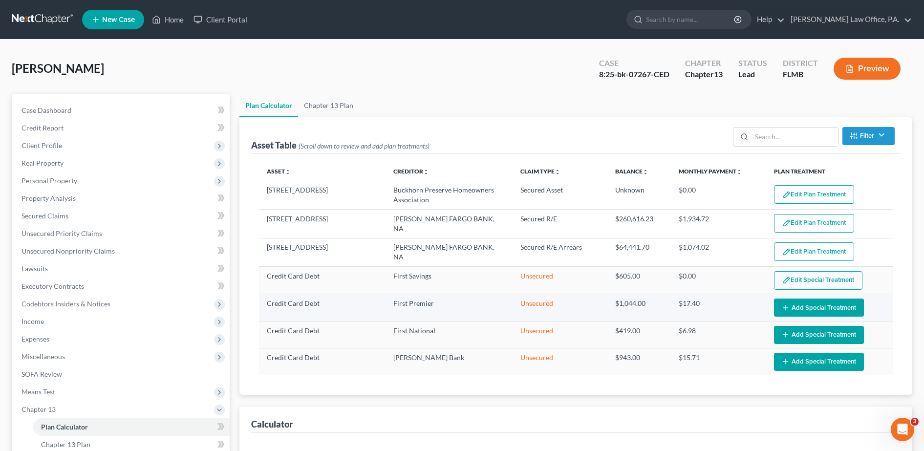
click at [812, 304] on button "Add Special Treatment" at bounding box center [819, 308] width 90 height 18
select select "59"
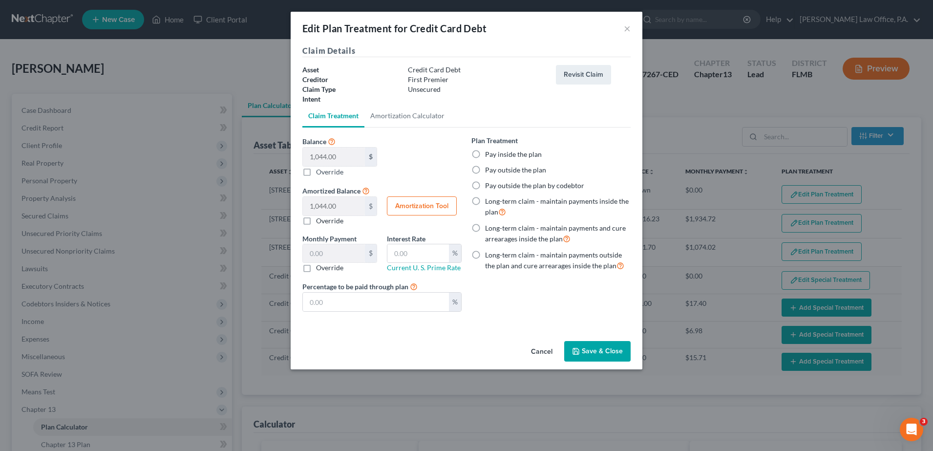
click at [504, 151] on label "Pay inside the plan" at bounding box center [513, 155] width 57 height 10
click at [495, 151] on input "Pay inside the plan" at bounding box center [492, 153] width 6 height 6
radio input "true"
click at [604, 346] on button "Save & Close" at bounding box center [597, 351] width 66 height 21
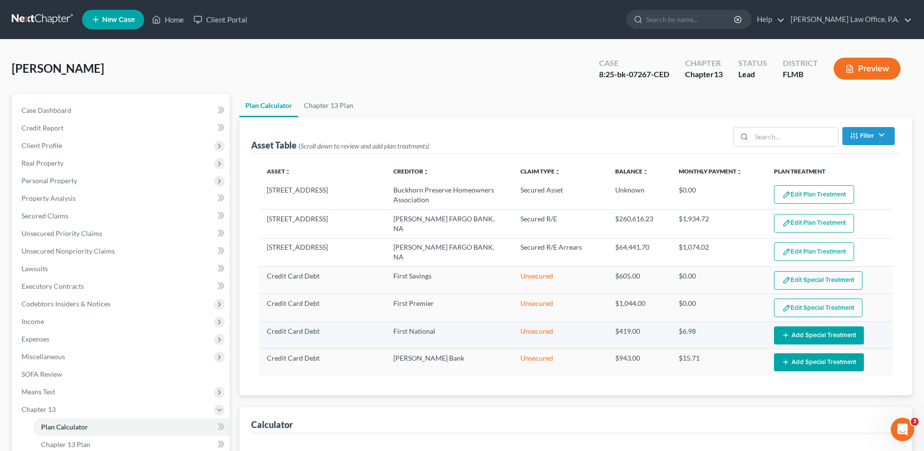
click at [805, 336] on button "Add Special Treatment" at bounding box center [819, 335] width 90 height 18
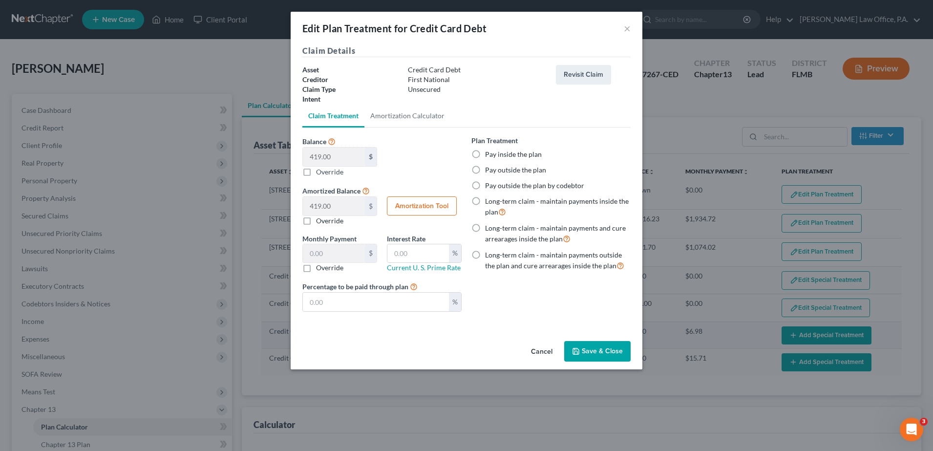
select select "59"
click at [524, 154] on label "Pay inside the plan" at bounding box center [513, 155] width 57 height 10
click at [495, 154] on input "Pay inside the plan" at bounding box center [492, 153] width 6 height 6
radio input "true"
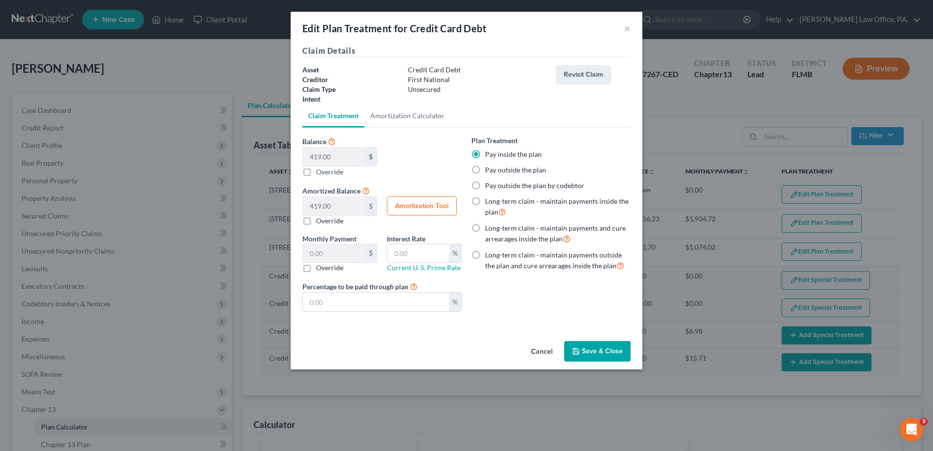
click at [603, 351] on button "Save & Close" at bounding box center [597, 351] width 66 height 21
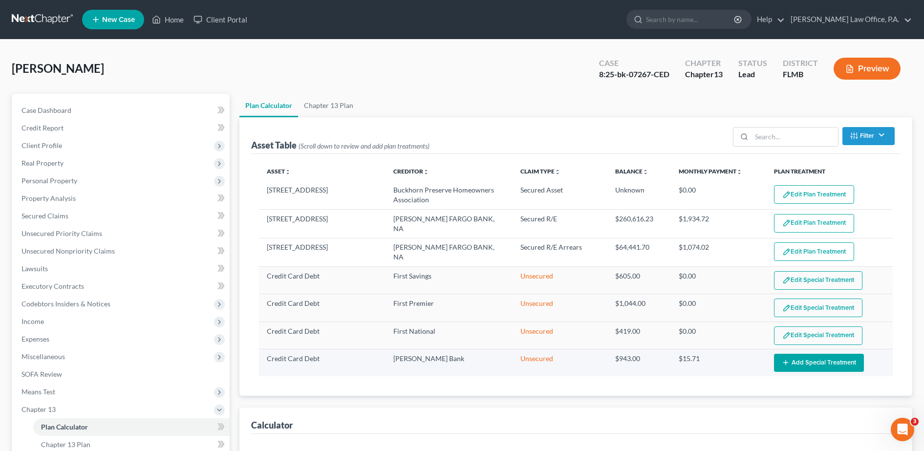
click at [793, 357] on button "Add Special Treatment" at bounding box center [819, 363] width 90 height 18
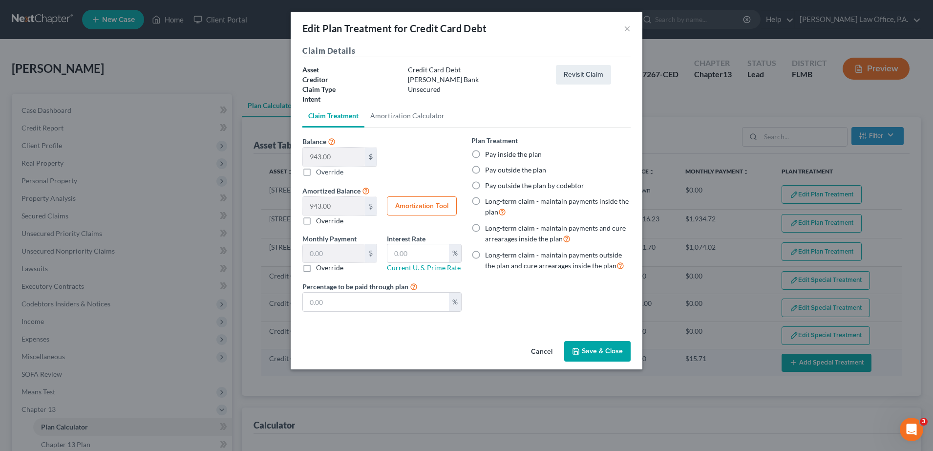
select select "59"
click at [509, 154] on label "Pay inside the plan" at bounding box center [513, 155] width 57 height 10
click at [495, 154] on input "Pay inside the plan" at bounding box center [492, 153] width 6 height 6
radio input "true"
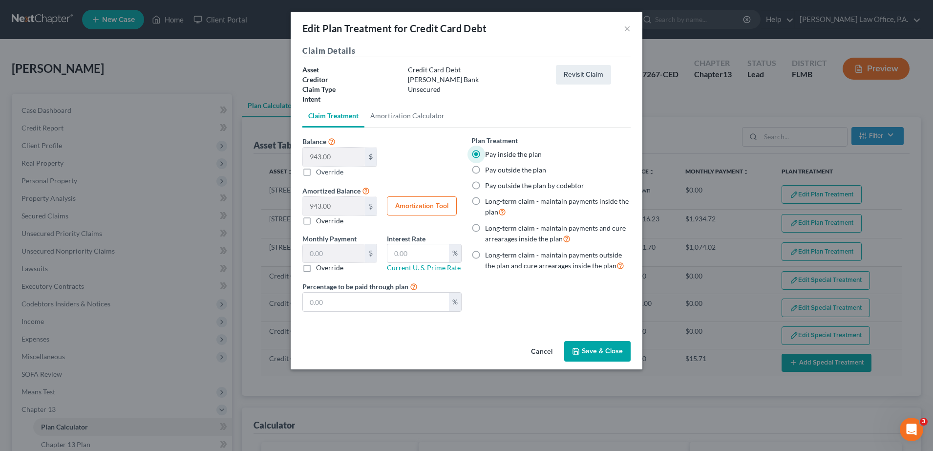
click at [606, 358] on button "Save & Close" at bounding box center [597, 351] width 66 height 21
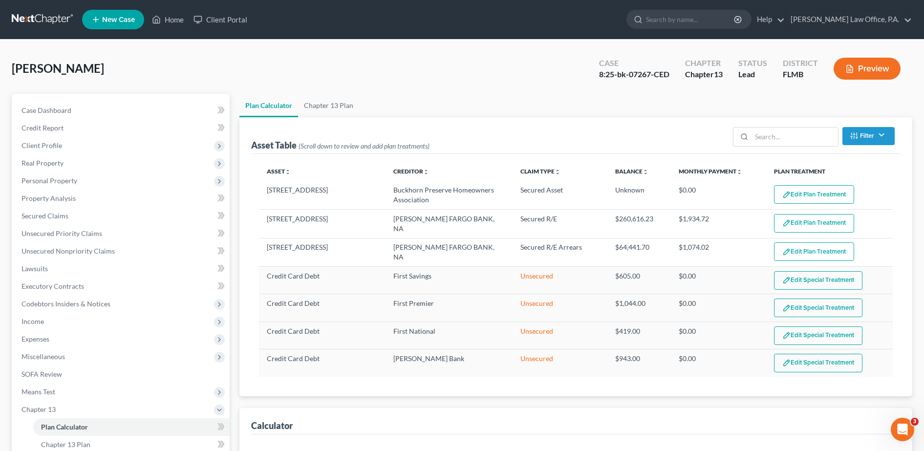
select select "59"
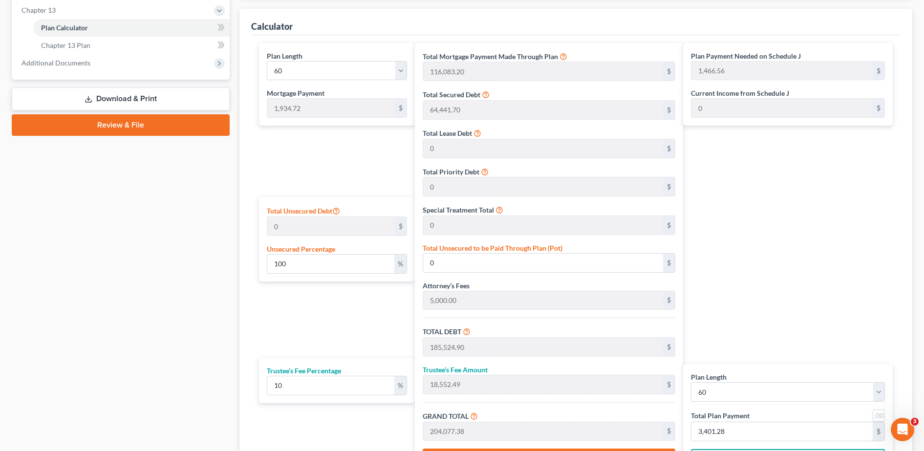
scroll to position [182, 0]
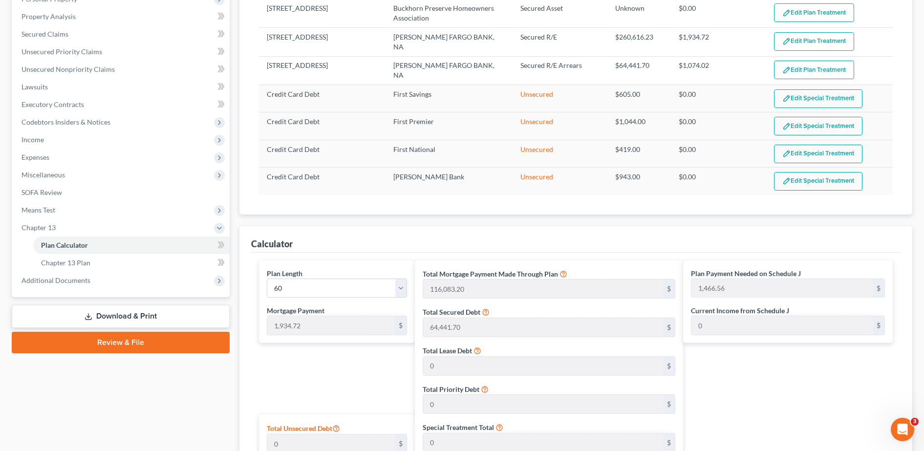
drag, startPoint x: 919, startPoint y: 194, endPoint x: 912, endPoint y: 141, distance: 53.7
click at [912, 141] on div "Asset Table (Scroll down to review and add plan treatments) Filter Claim Type F…" at bounding box center [575, 75] width 673 height 279
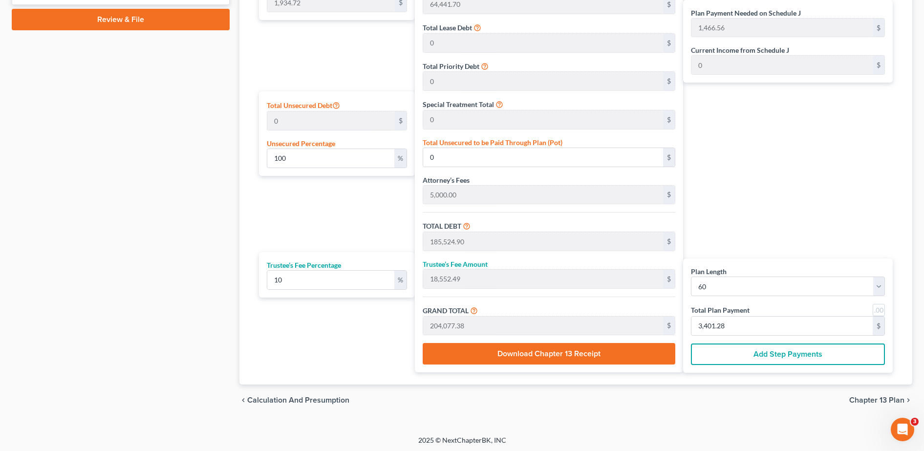
drag, startPoint x: 395, startPoint y: 156, endPoint x: 337, endPoint y: 105, distance: 78.2
click at [337, 105] on icon at bounding box center [336, 104] width 8 height 9
click at [468, 149] on input "0" at bounding box center [543, 157] width 240 height 19
type input "3,011"
click at [793, 206] on div "Plan Payment Needed on Schedule J 1,466.56 $ Current Income from Schedule J 0 $…" at bounding box center [790, 154] width 214 height 435
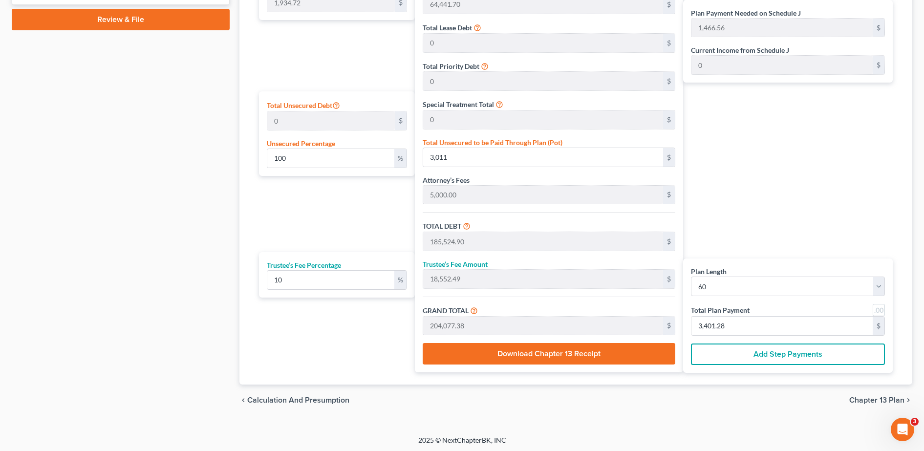
scroll to position [110, 0]
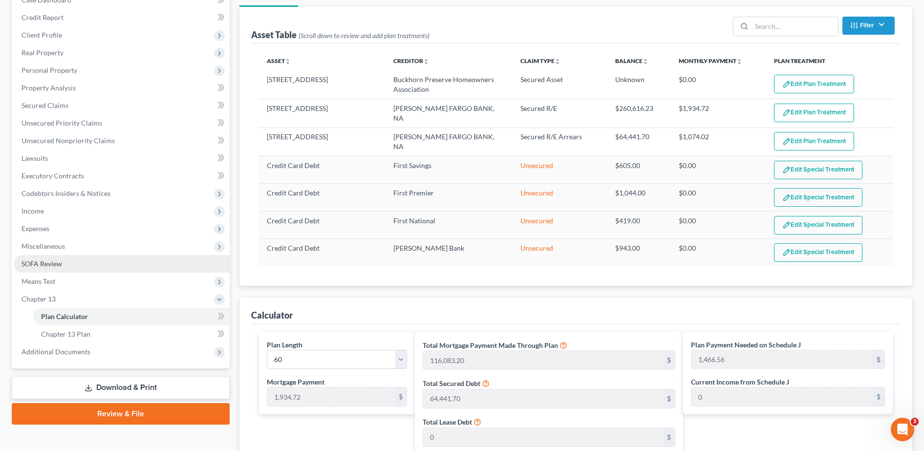
click at [58, 265] on span "SOFA Review" at bounding box center [41, 263] width 41 height 8
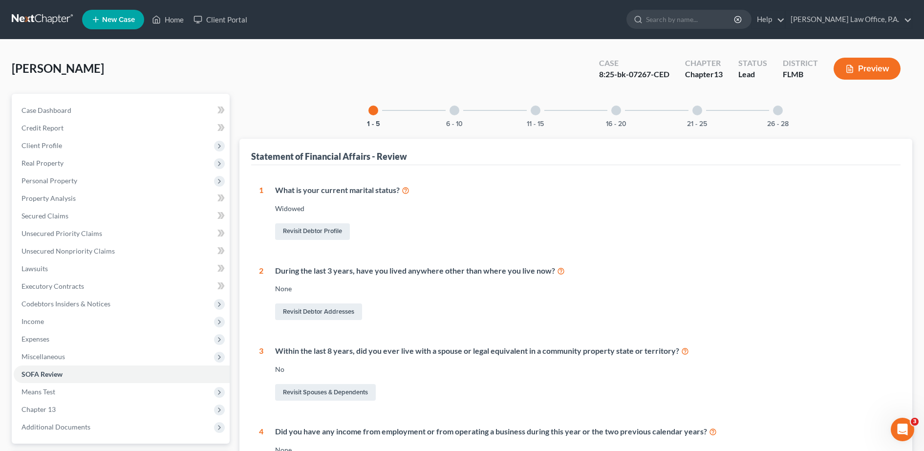
scroll to position [216, 0]
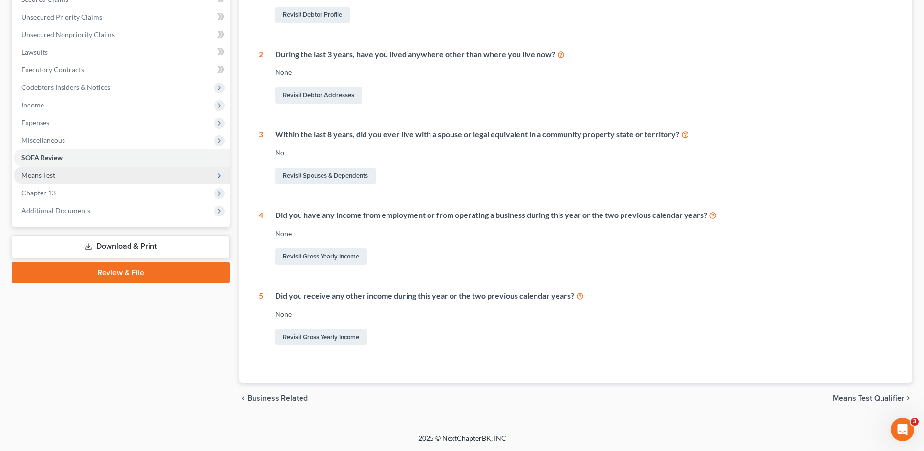
click at [55, 181] on span "Means Test" at bounding box center [122, 176] width 216 height 18
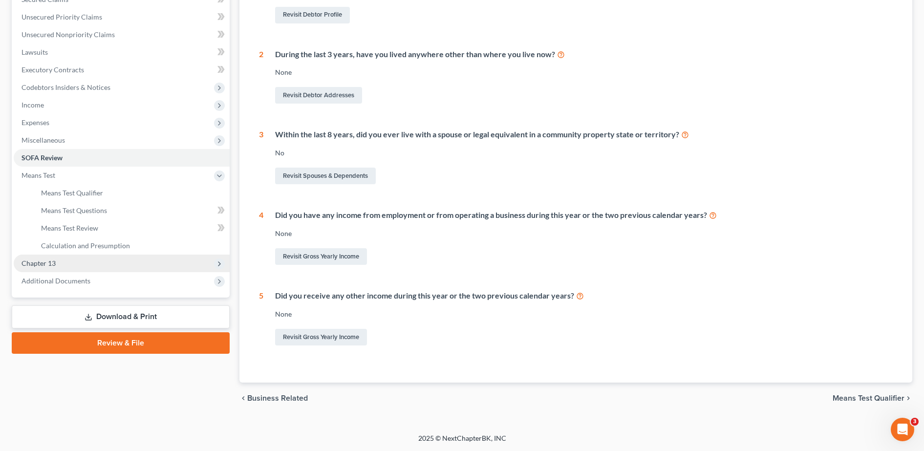
click at [65, 266] on span "Chapter 13" at bounding box center [122, 264] width 216 height 18
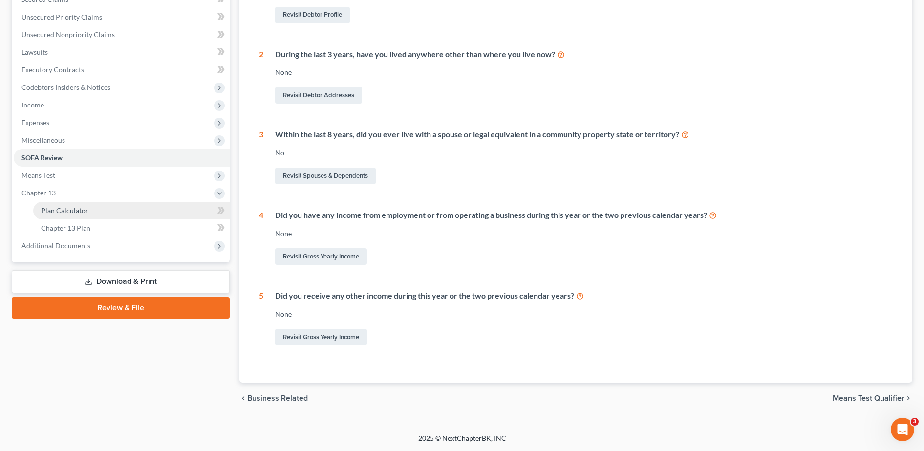
click at [88, 209] on link "Plan Calculator" at bounding box center [131, 211] width 196 height 18
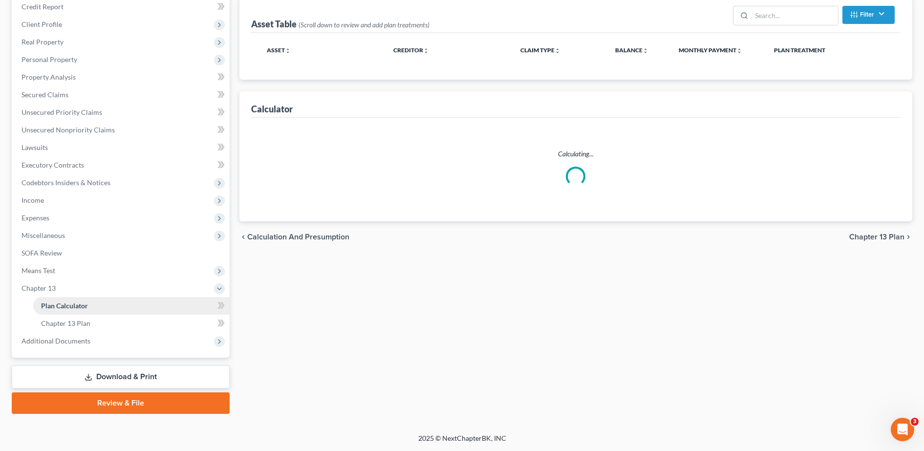
scroll to position [26, 0]
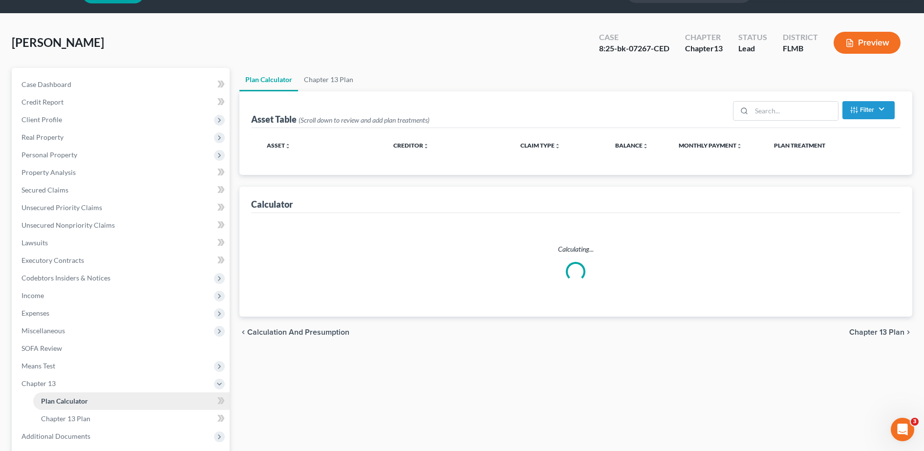
select select "59"
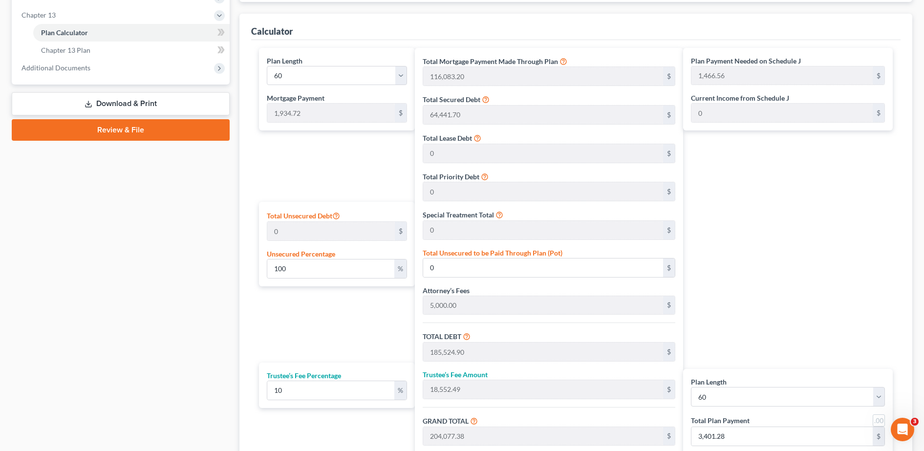
scroll to position [0, 0]
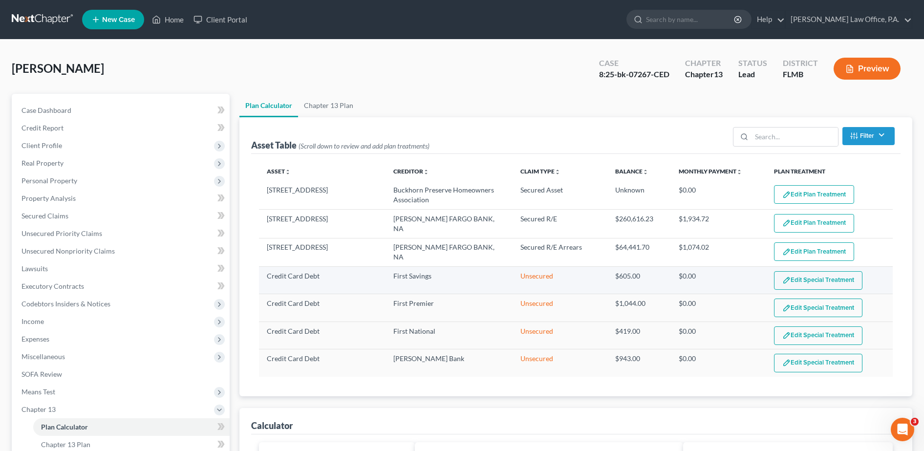
click at [839, 277] on button "Edit Special Treatment" at bounding box center [818, 280] width 88 height 19
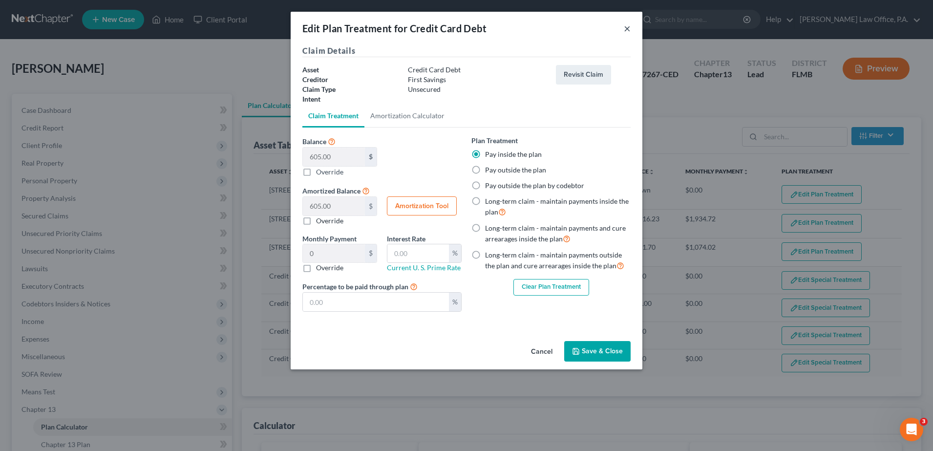
click at [627, 32] on button "×" at bounding box center [627, 28] width 7 height 12
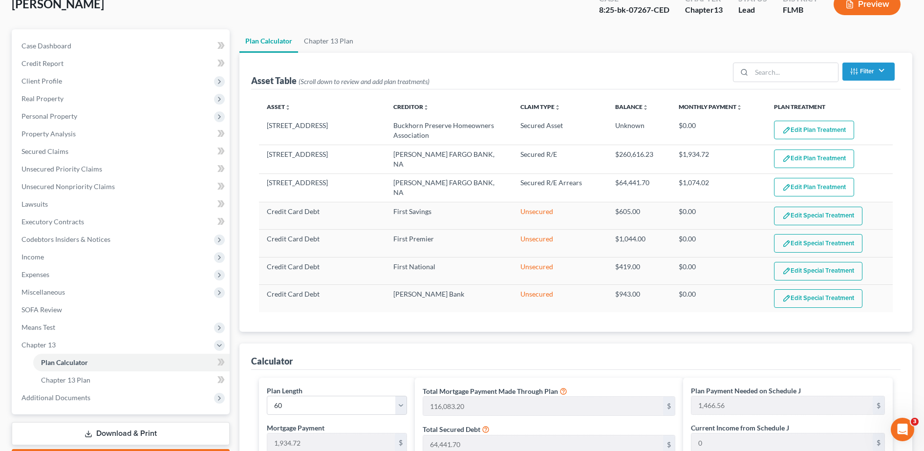
scroll to position [64, 0]
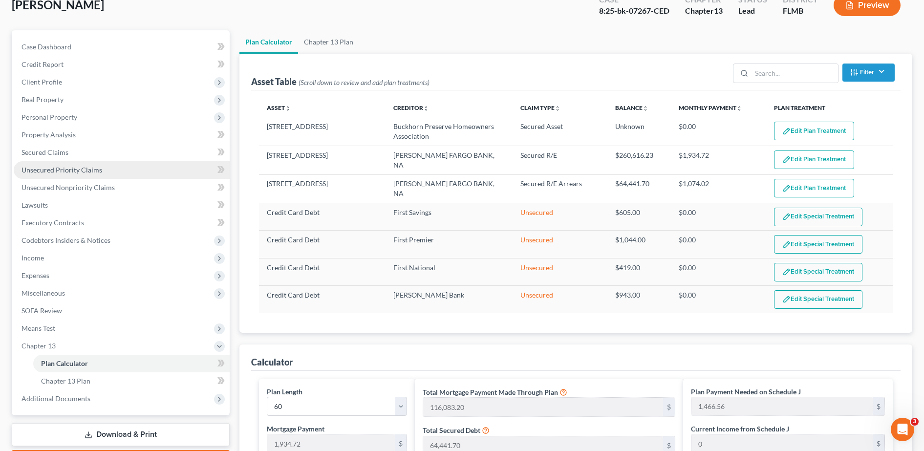
click at [50, 169] on span "Unsecured Priority Claims" at bounding box center [61, 170] width 81 height 8
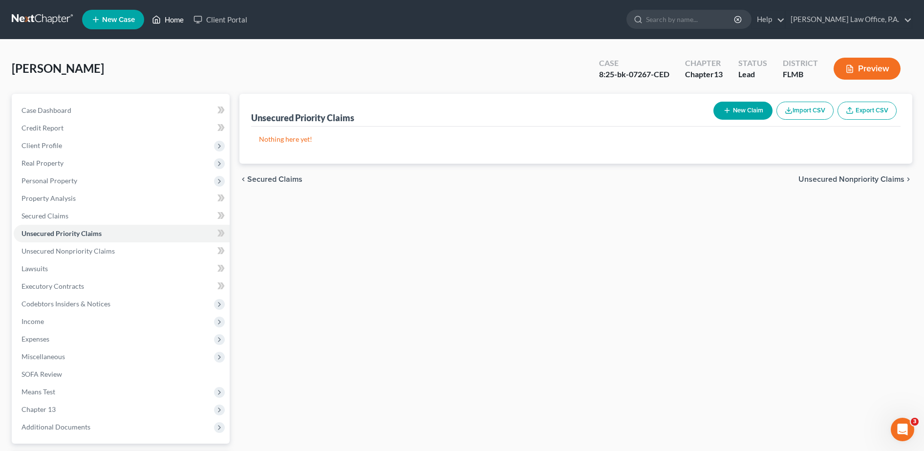
click at [176, 17] on link "Home" at bounding box center [168, 20] width 42 height 18
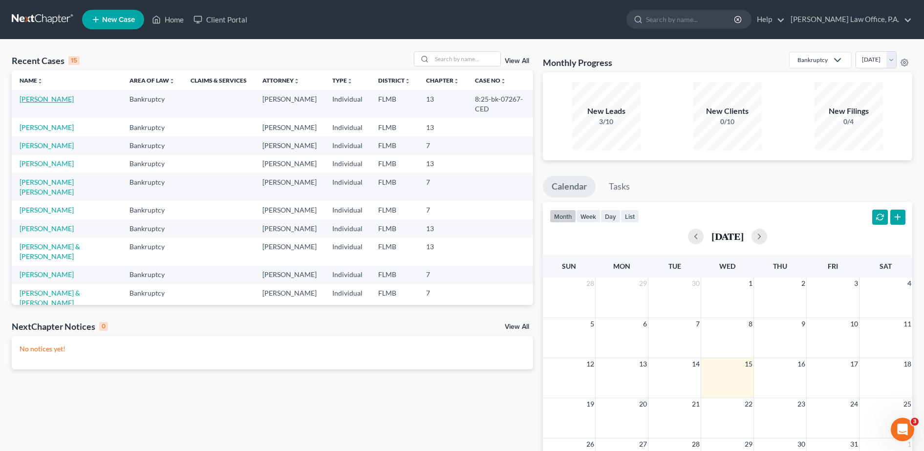
click at [43, 102] on link "[PERSON_NAME]" at bounding box center [47, 99] width 54 height 8
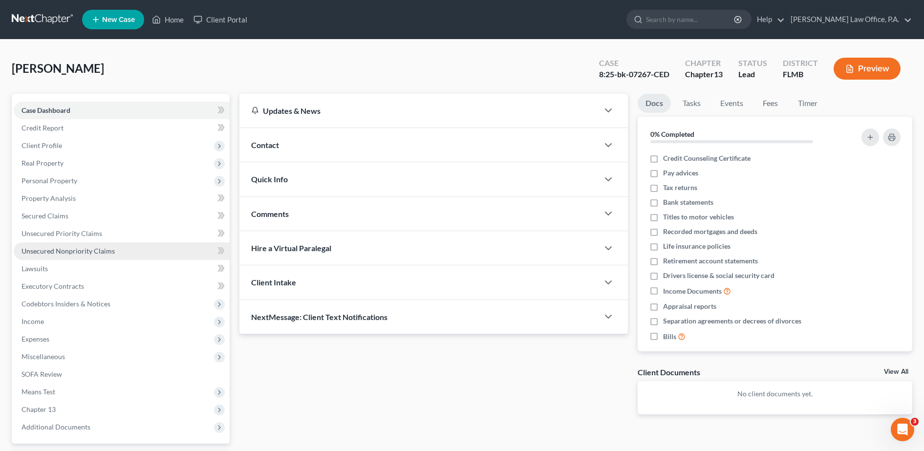
click at [81, 257] on link "Unsecured Nonpriority Claims" at bounding box center [122, 251] width 216 height 18
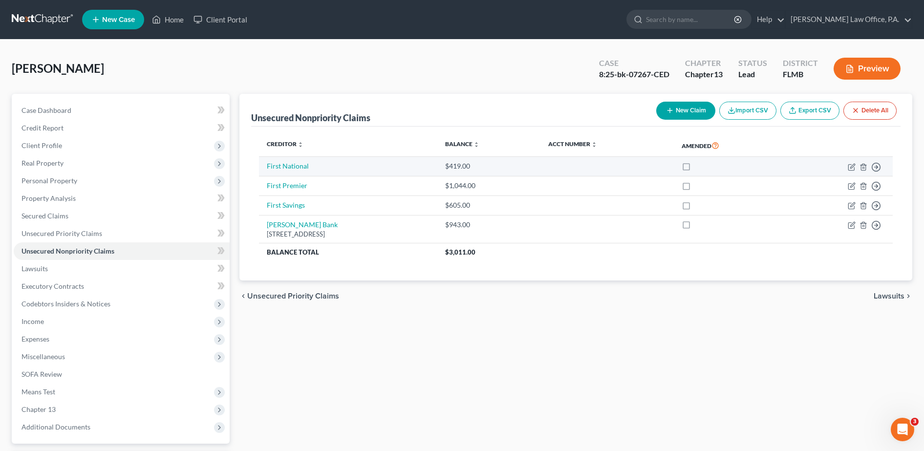
click at [695, 169] on label at bounding box center [695, 169] width 0 height 0
click at [705, 165] on input "checkbox" at bounding box center [702, 164] width 6 height 6
checkbox input "true"
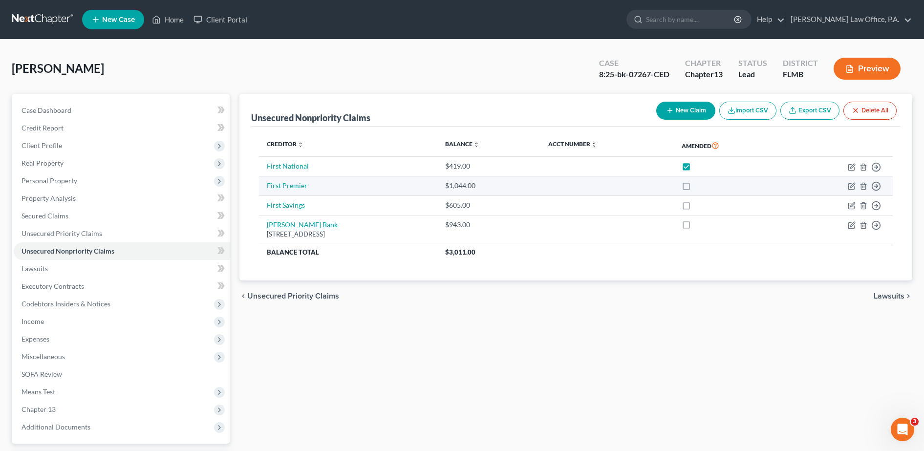
click at [695, 188] on label at bounding box center [695, 188] width 0 height 0
click at [705, 181] on input "checkbox" at bounding box center [702, 184] width 6 height 6
checkbox input "true"
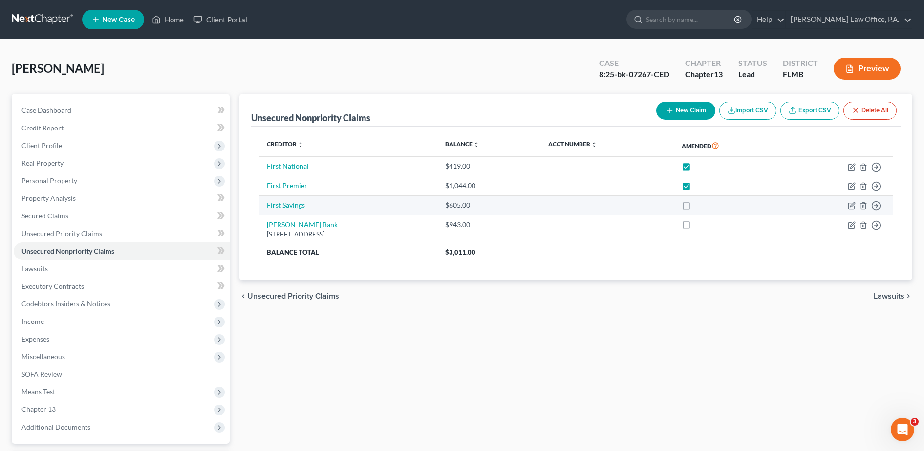
click at [695, 208] on label at bounding box center [695, 208] width 0 height 0
click at [705, 207] on input "checkbox" at bounding box center [702, 203] width 6 height 6
checkbox input "true"
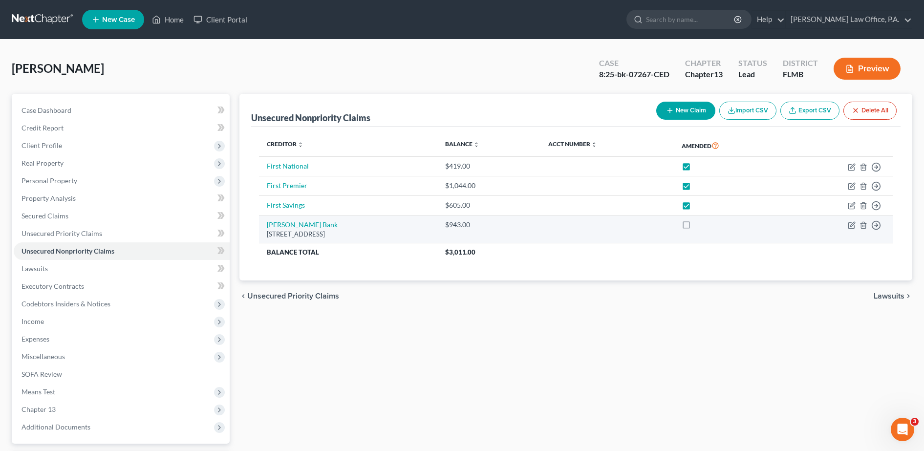
click at [695, 227] on label at bounding box center [695, 227] width 0 height 0
click at [705, 226] on input "checkbox" at bounding box center [702, 223] width 6 height 6
checkbox input "true"
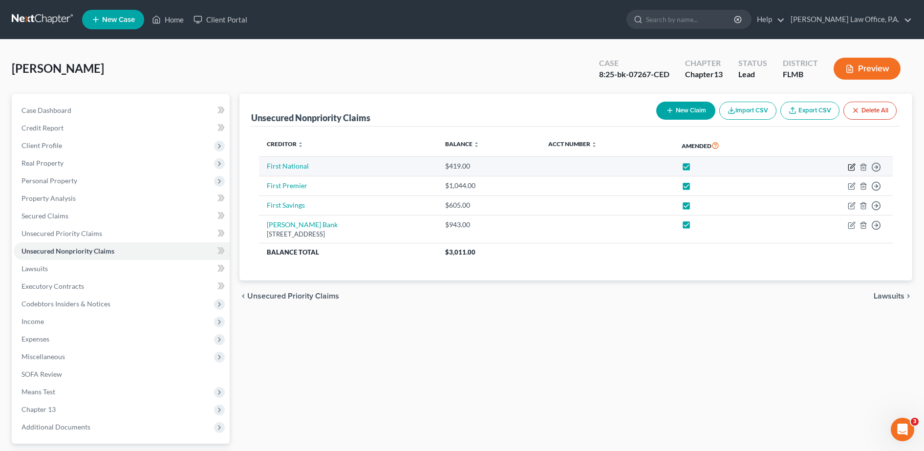
click at [853, 166] on icon "button" at bounding box center [852, 166] width 4 height 4
select select "2"
select select "0"
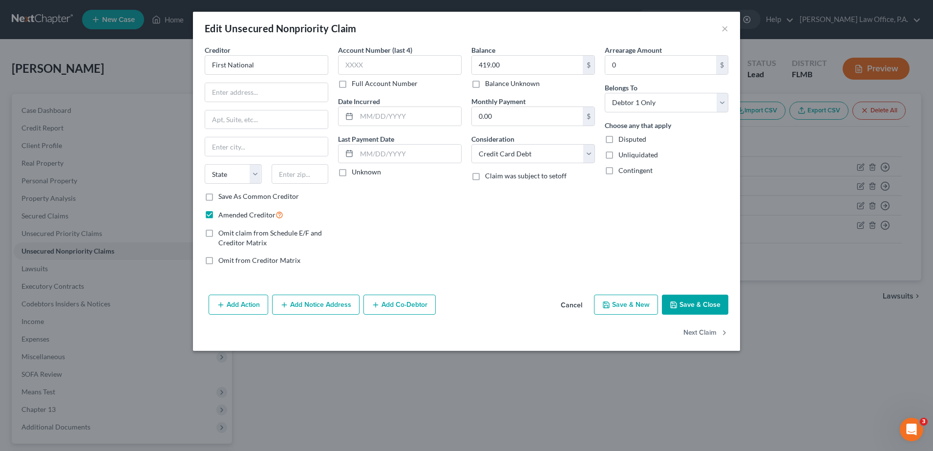
click at [703, 305] on button "Save & Close" at bounding box center [695, 305] width 66 height 21
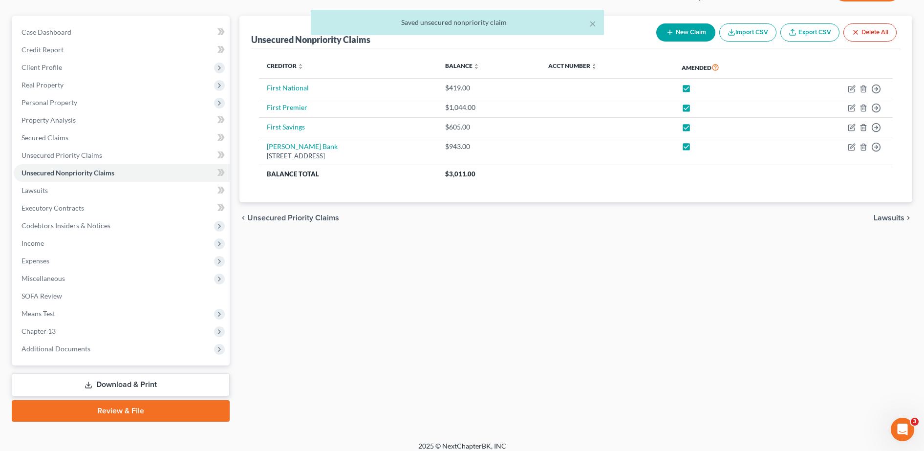
scroll to position [86, 0]
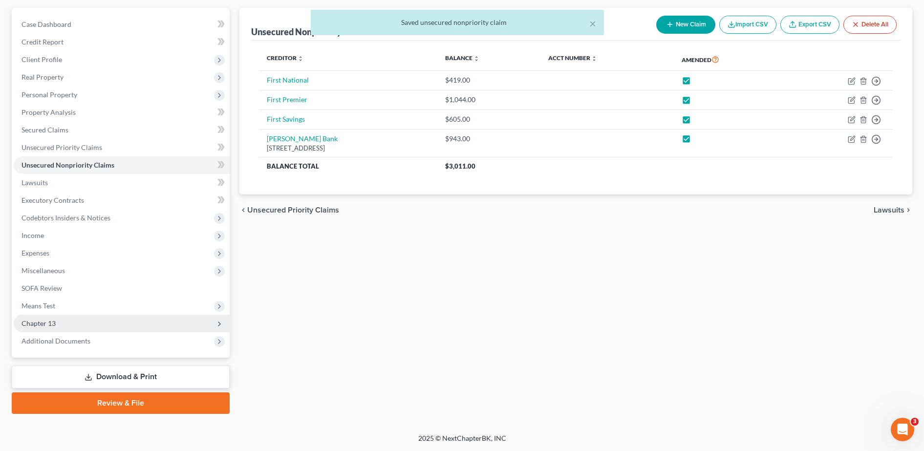
click at [120, 328] on span "Chapter 13" at bounding box center [122, 324] width 216 height 18
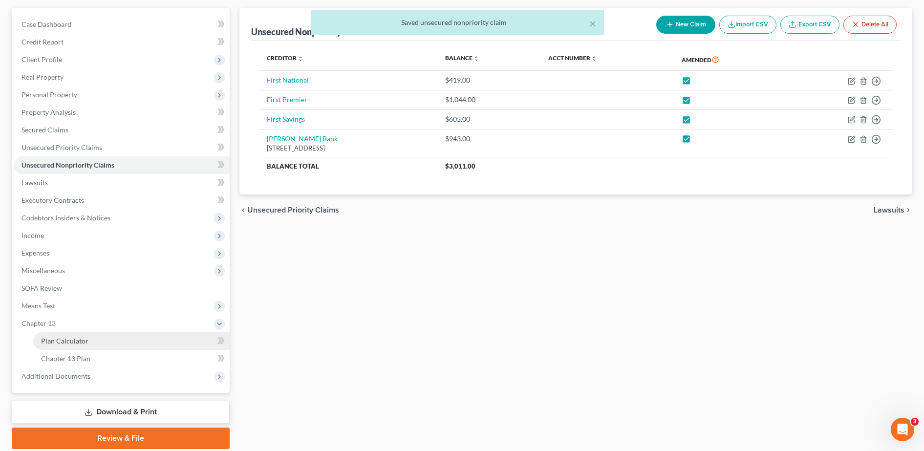
click at [120, 341] on link "Plan Calculator" at bounding box center [131, 341] width 196 height 18
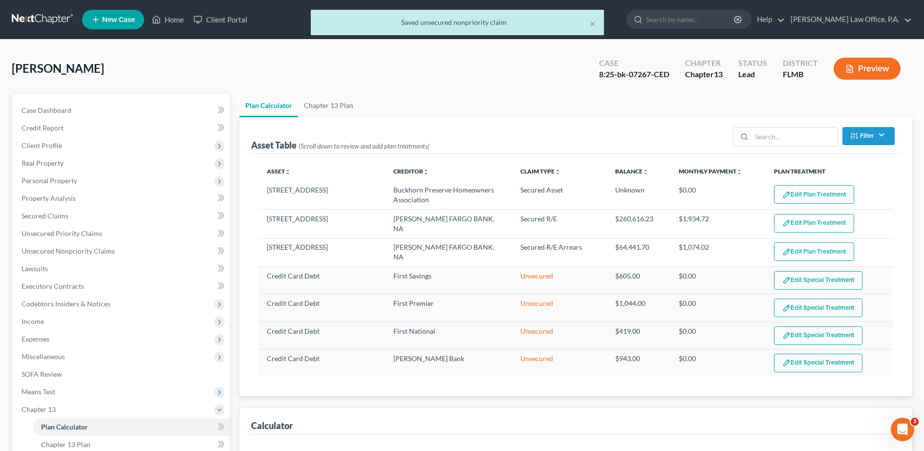
select select "59"
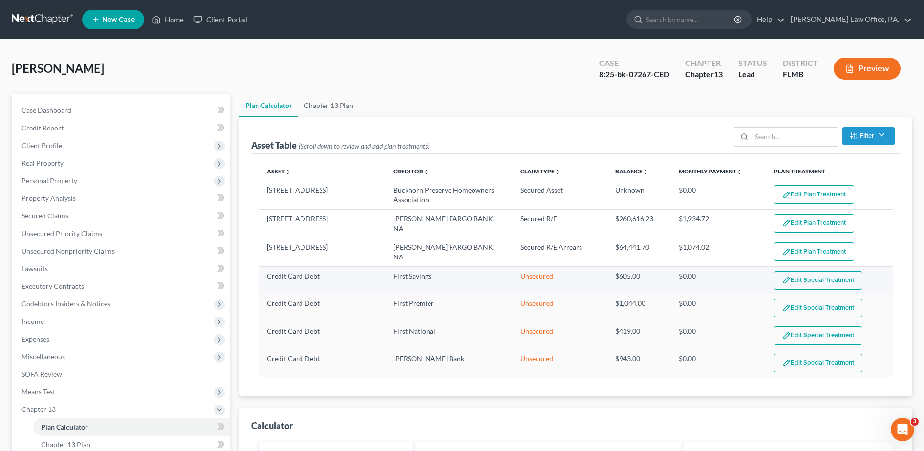
click at [815, 281] on button "Edit Special Treatment" at bounding box center [818, 280] width 88 height 19
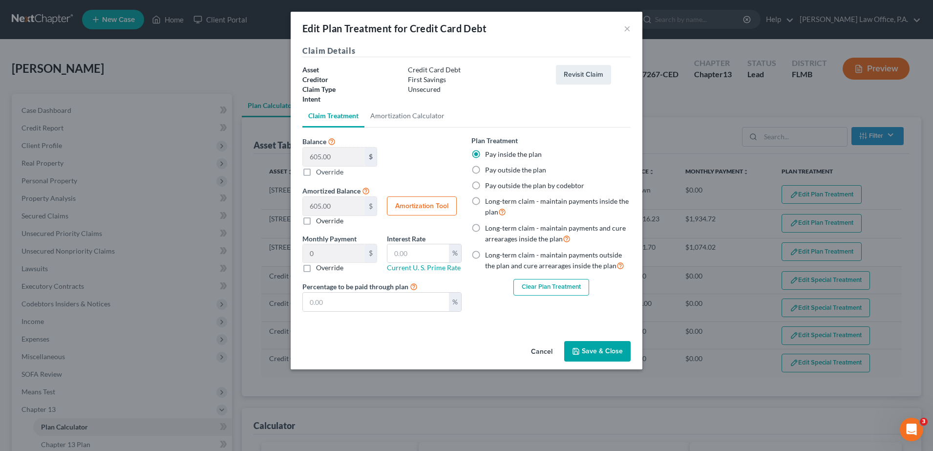
click at [521, 199] on label "Long-term claim - maintain payments inside the plan" at bounding box center [558, 206] width 146 height 21
click at [495, 199] on input "Long-term claim - maintain payments inside the plan" at bounding box center [492, 199] width 6 height 6
radio input "true"
click at [555, 290] on button "Clear Plan Treatment" at bounding box center [551, 287] width 76 height 17
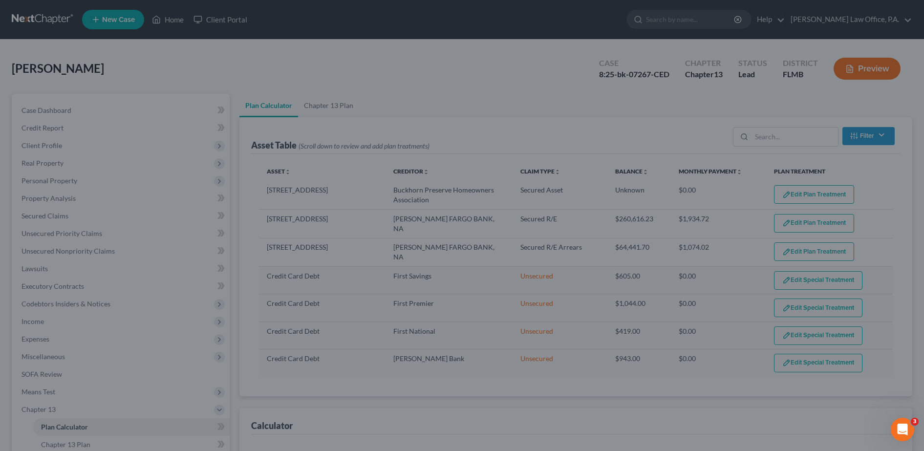
select select "59"
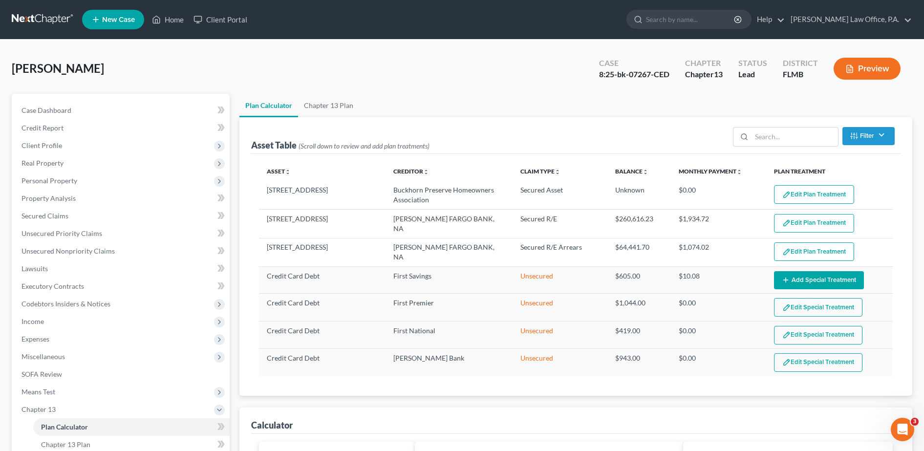
click at [841, 305] on button "Edit Special Treatment" at bounding box center [818, 307] width 88 height 19
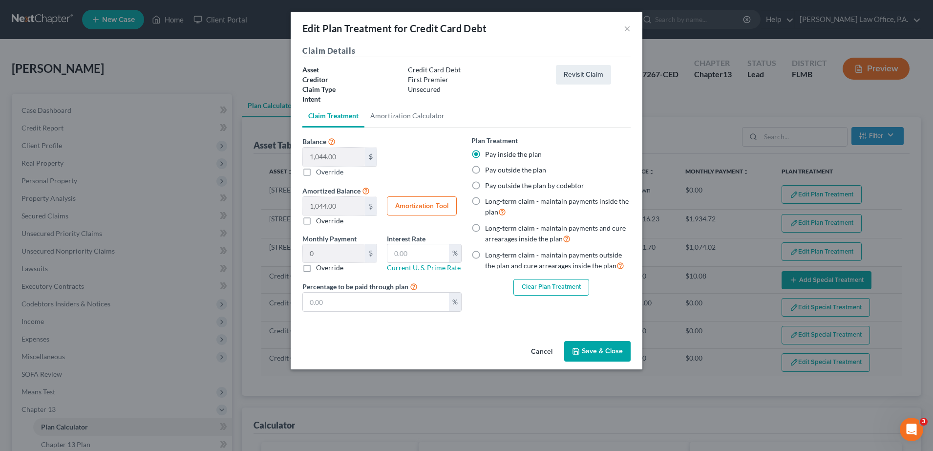
click at [560, 284] on button "Clear Plan Treatment" at bounding box center [551, 287] width 76 height 17
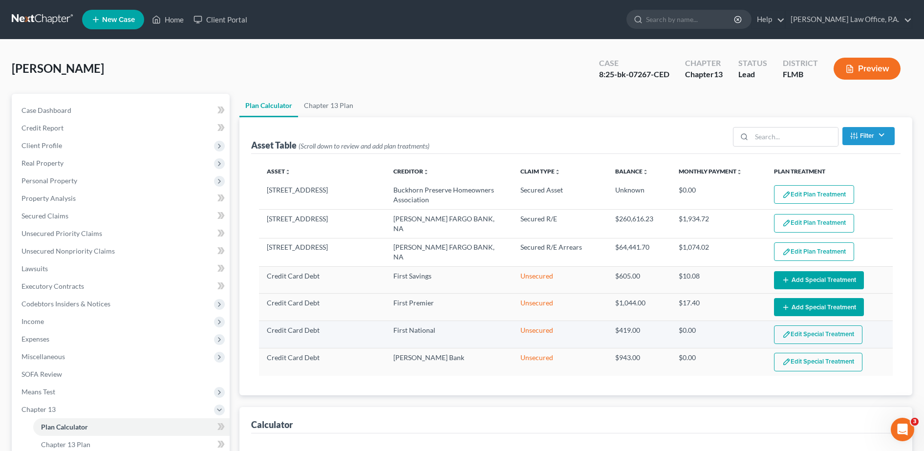
select select "59"
click at [817, 335] on button "Edit Special Treatment" at bounding box center [818, 334] width 88 height 19
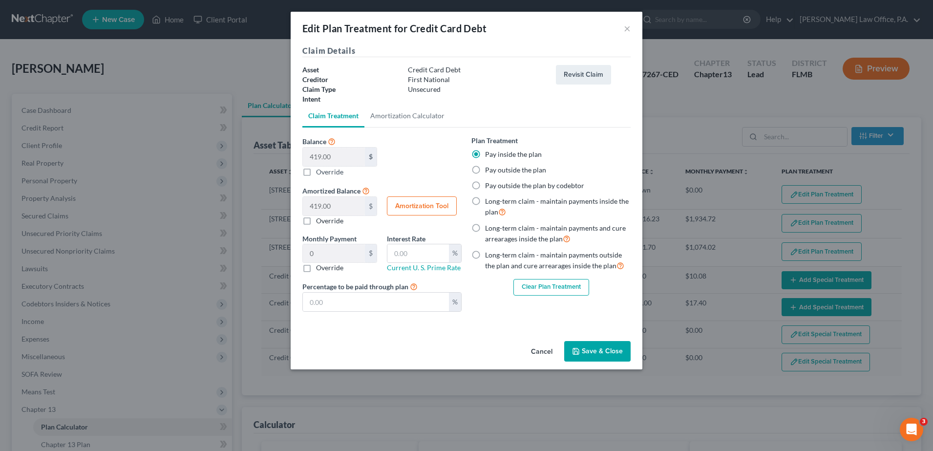
click at [571, 291] on button "Clear Plan Treatment" at bounding box center [551, 287] width 76 height 17
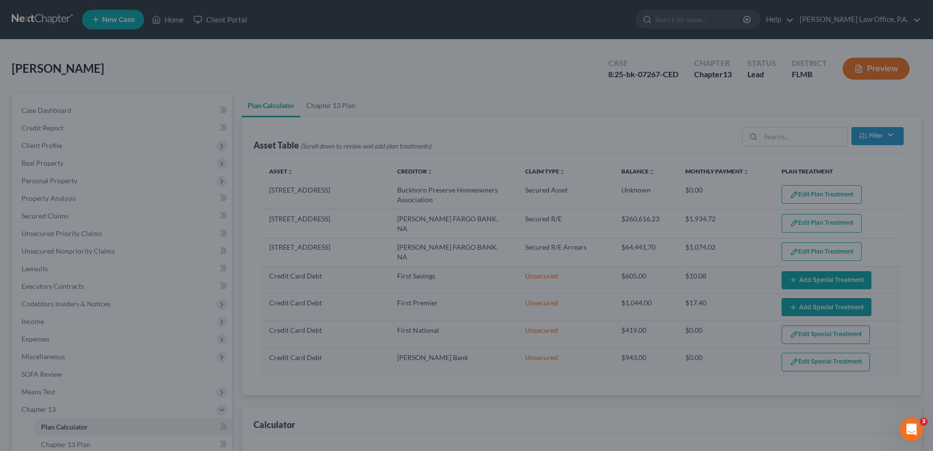
select select "59"
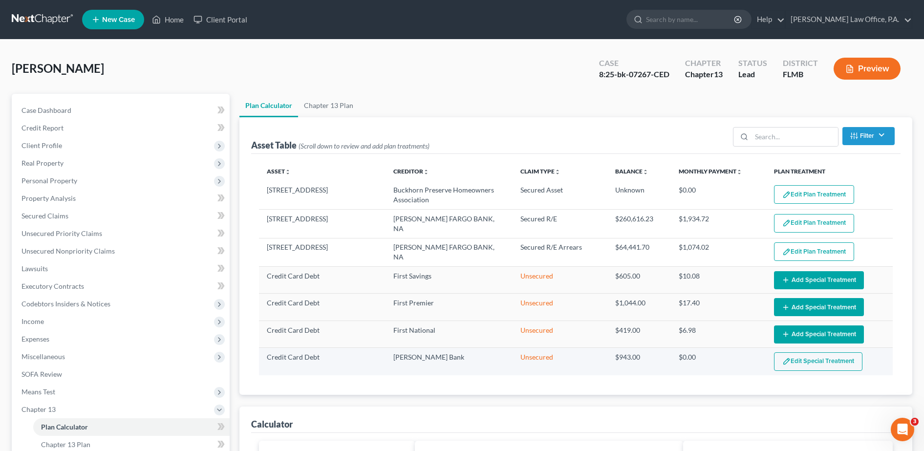
click at [838, 360] on button "Edit Special Treatment" at bounding box center [818, 361] width 88 height 19
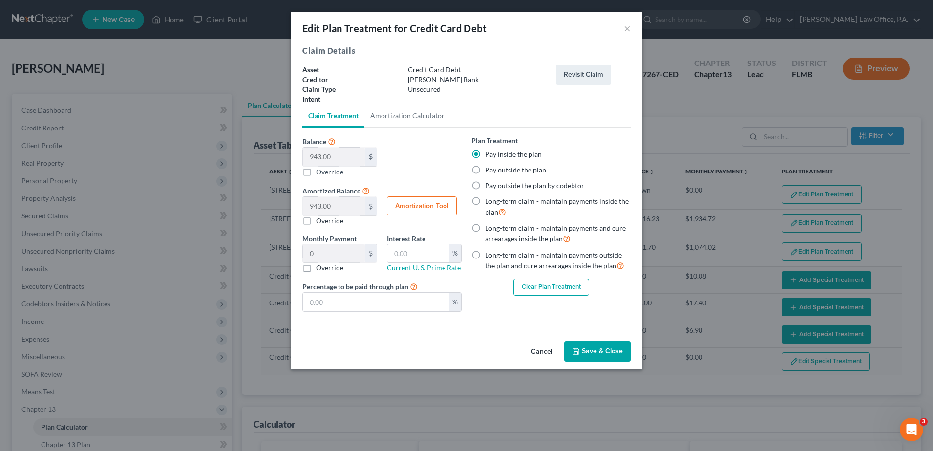
click at [604, 347] on button "Save & Close" at bounding box center [597, 351] width 66 height 21
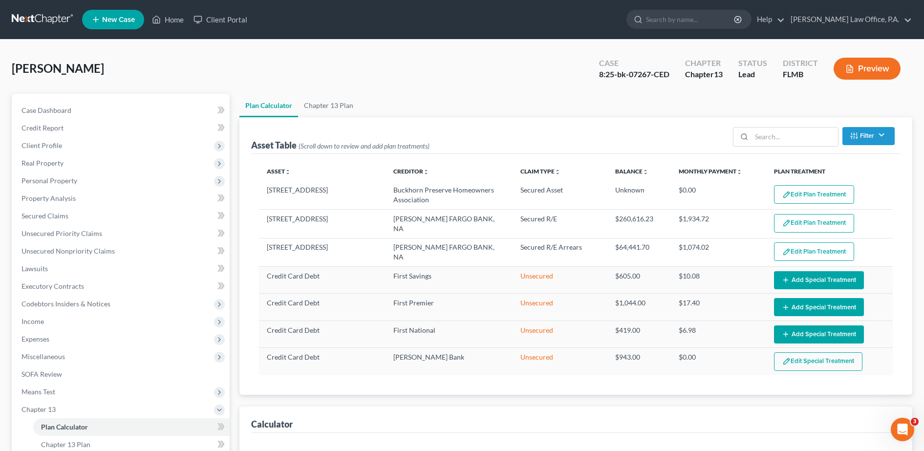
select select "59"
click at [816, 374] on div "[STREET_ADDRESS] Preserve Homeowners Association Secured Asset Unknown $0.00 Ed…" at bounding box center [576, 282] width 634 height 202
click at [813, 366] on button "Edit Special Treatment" at bounding box center [818, 361] width 88 height 19
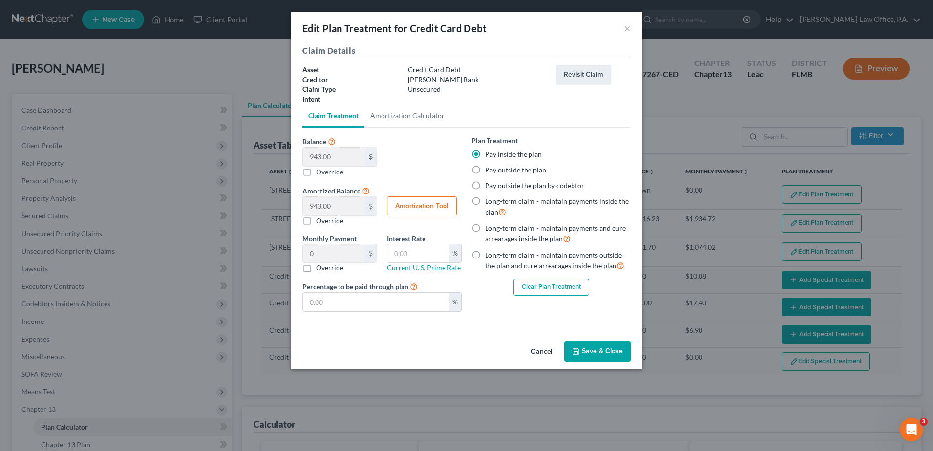
click at [551, 282] on button "Clear Plan Treatment" at bounding box center [551, 287] width 76 height 17
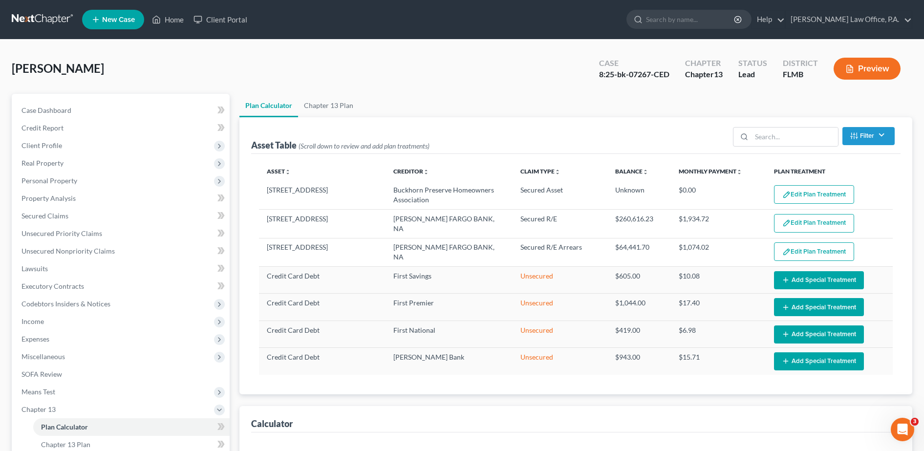
select select "59"
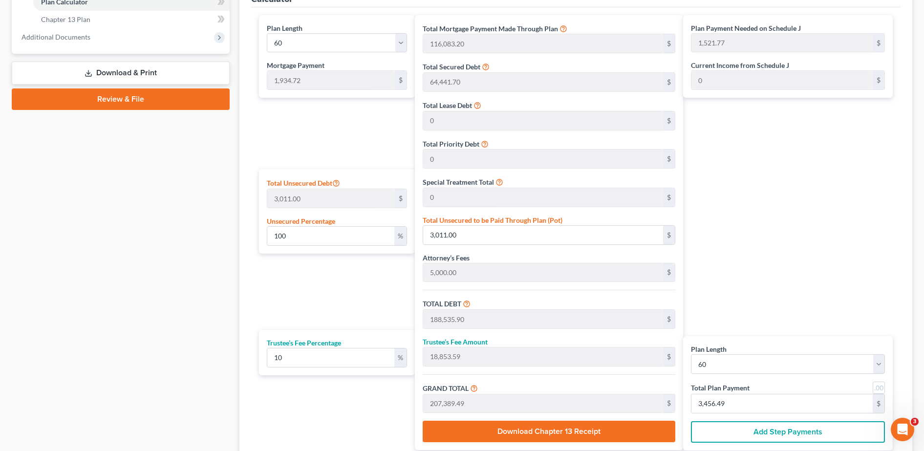
scroll to position [428, 0]
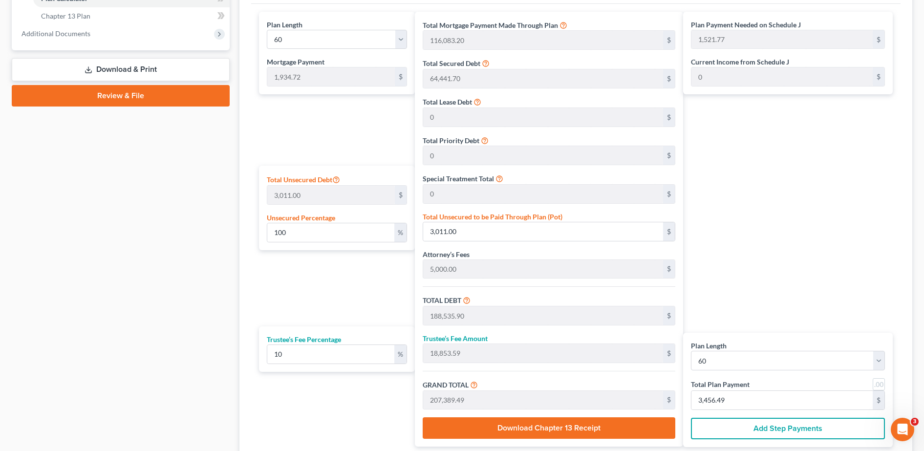
click at [600, 426] on button "Download Chapter 13 Receipt" at bounding box center [549, 427] width 253 height 21
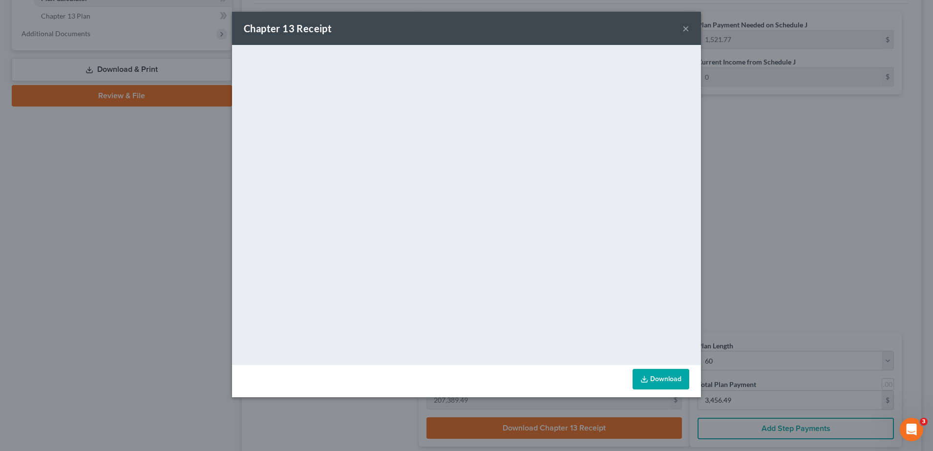
click at [702, 176] on div "Chapter 13 Receipt × <object ng-attr-data='[URL][DOMAIN_NAME]' type='applicatio…" at bounding box center [466, 225] width 933 height 451
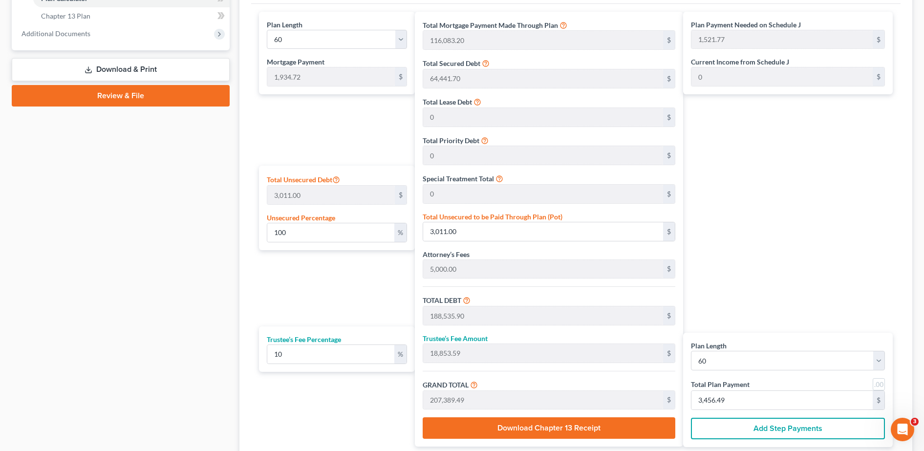
click at [600, 420] on button "Download Chapter 13 Receipt" at bounding box center [549, 427] width 253 height 21
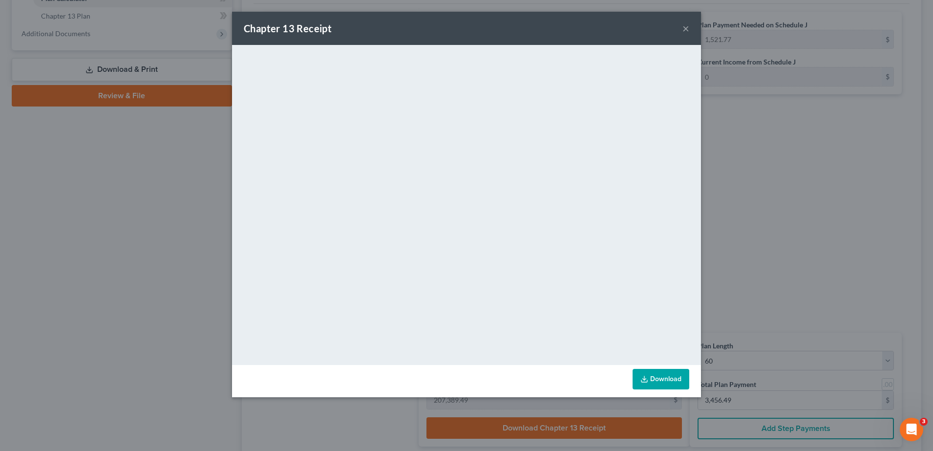
click at [689, 26] on div "Chapter 13 Receipt ×" at bounding box center [466, 28] width 469 height 33
click at [686, 29] on button "×" at bounding box center [686, 28] width 7 height 12
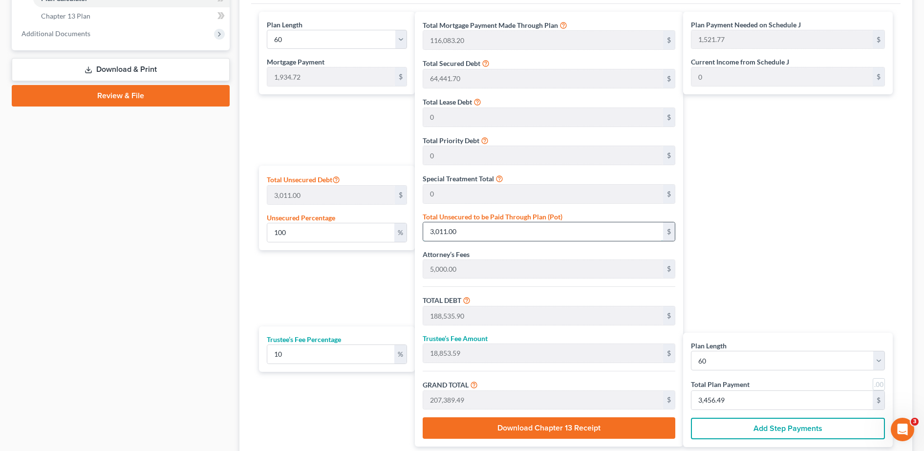
click at [473, 232] on input "3,011.00" at bounding box center [543, 231] width 240 height 19
type input "0.09963467286615742"
type input "3"
type input "185,527.90"
type input "18,552.79"
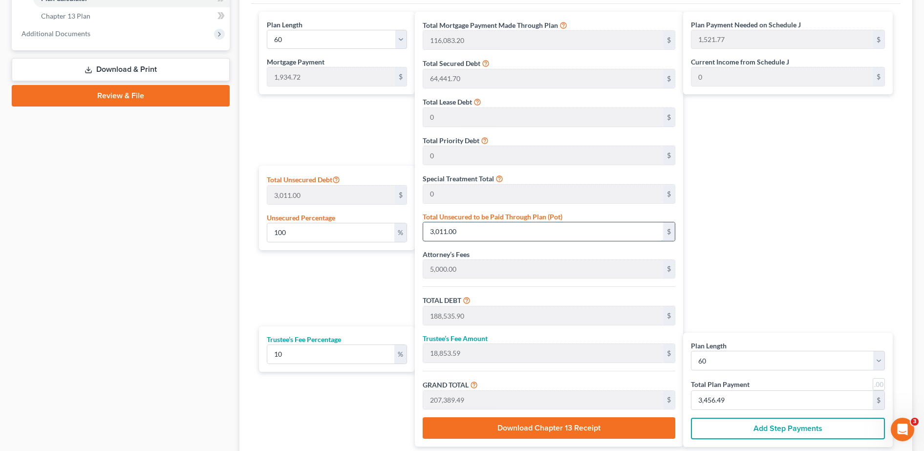
type input "204,080.69"
type input "1,466.62"
type input "3,401.34"
type input "30"
type input "0.9963467286615741"
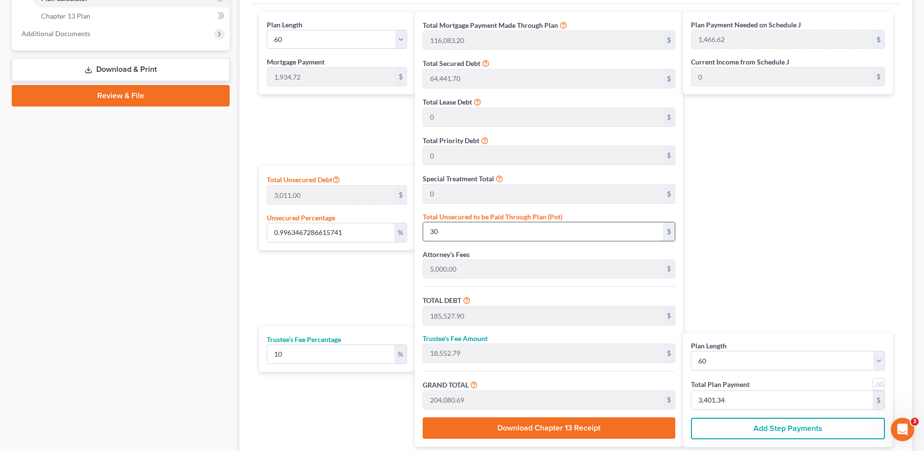
type input "185,554.90"
type input "18,555.49"
type input "204,110.38"
type input "1,467.11"
type input "3,401.83"
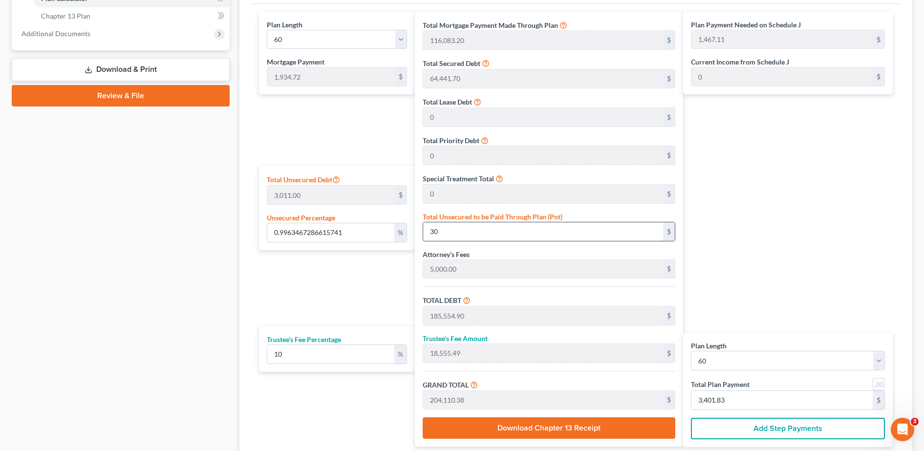
type input "10.129525074726004"
type input "305"
type input "185,829.90"
type input "18,582.99"
type input "204,412.88"
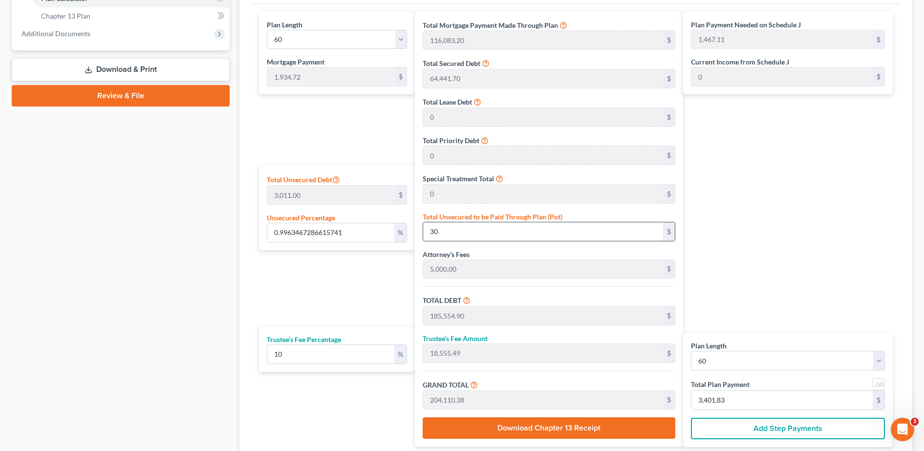
type input "1,472.16"
type input "3,406.88"
type input "101.49452009299236"
type input "3056"
type input "188,580.90"
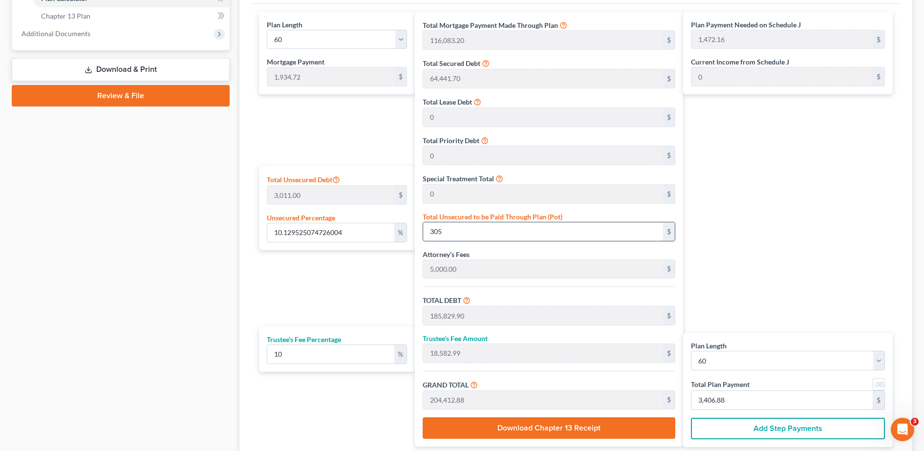
type input "18,858.09"
type input "207,438.99"
type input "1,522.59"
type input "3,457.31"
type input "3,056"
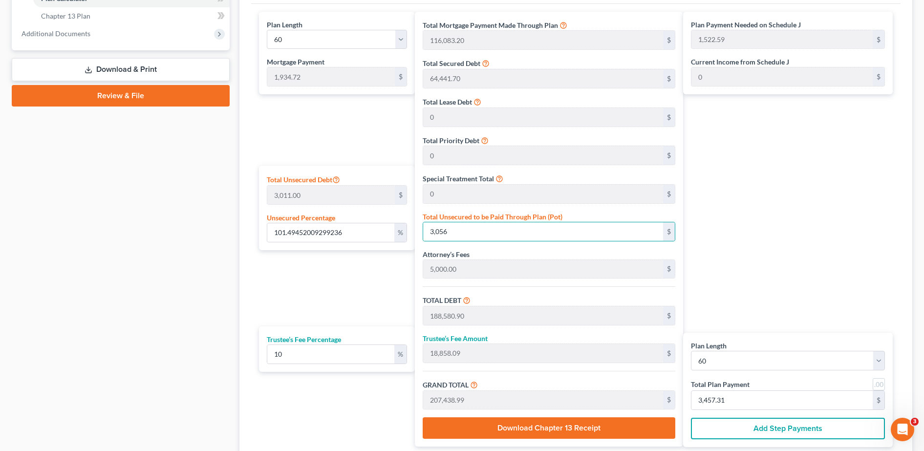
click at [766, 243] on div "Plan Payment Needed on Schedule J 1,522.59 $ Current Income from Schedule J 0 $…" at bounding box center [790, 229] width 214 height 435
click at [820, 207] on div "Plan Payment Needed on Schedule J 1,522.59 $ Current Income from Schedule J 0 $…" at bounding box center [790, 229] width 214 height 435
click at [792, 203] on div "Plan Payment Needed on Schedule J 1,522.59 $ Current Income from Schedule J 0 $…" at bounding box center [790, 229] width 214 height 435
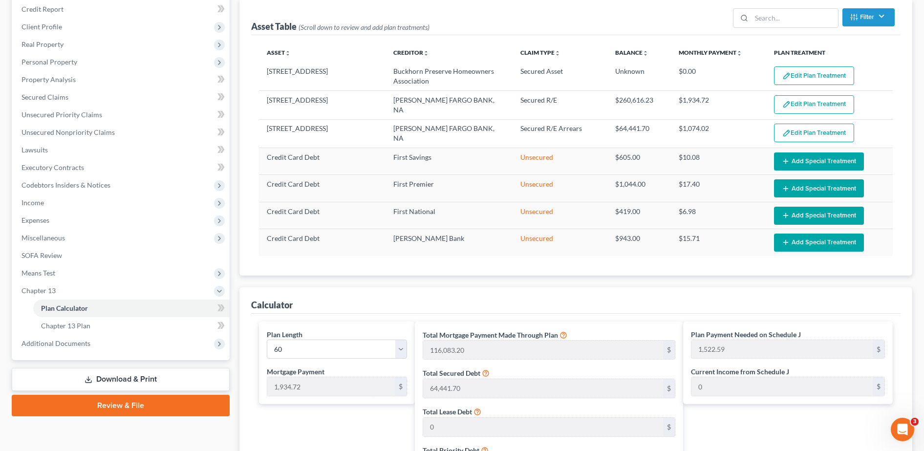
scroll to position [503, 0]
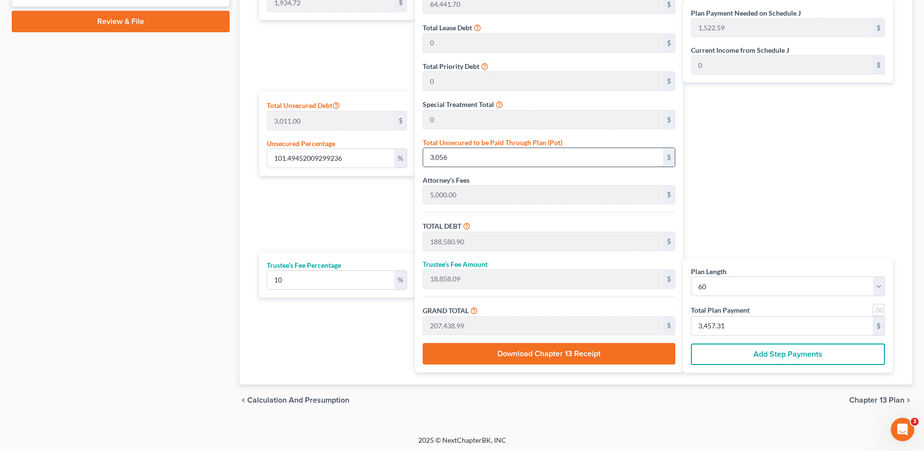
click at [533, 157] on input "3,056" at bounding box center [543, 157] width 240 height 19
type input "0"
type input "185,524.90"
type input "18,552.49"
type input "204,077.38"
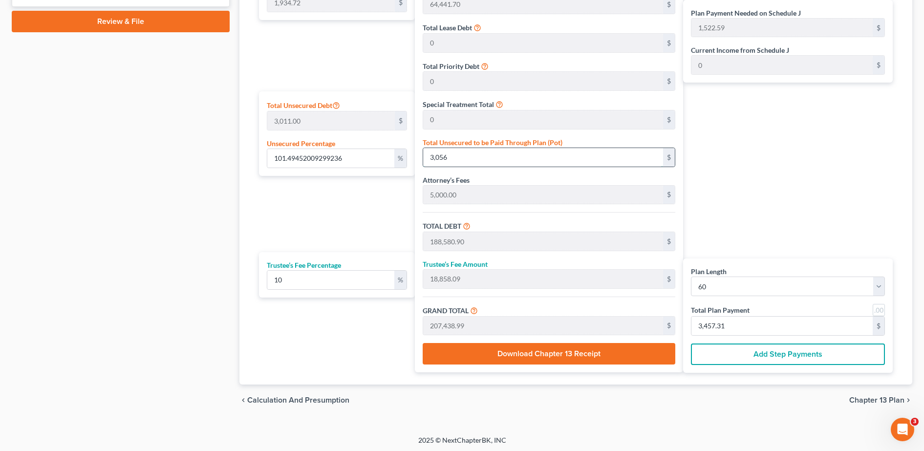
type input "1,466.56"
type input "3,401.28"
type input "0.09963467286615742"
type input "3"
type input "185,527.90"
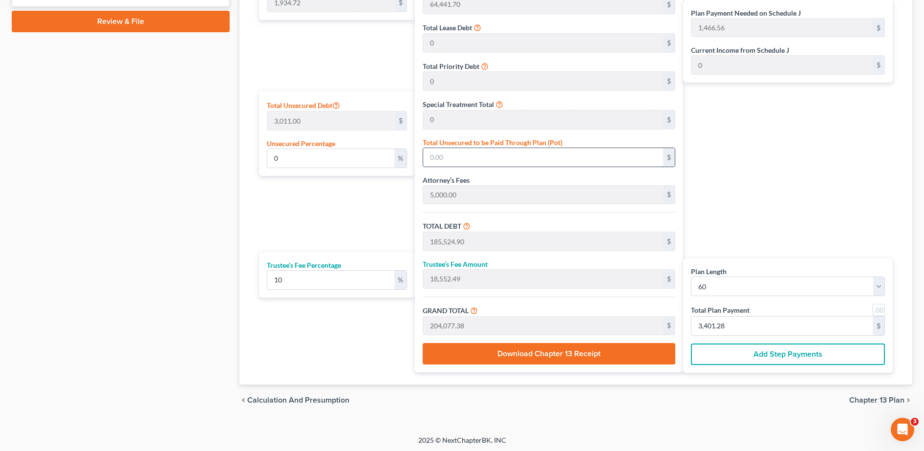
type input "18,552.79"
type input "204,080.69"
type input "1,466.62"
type input "3,401.34"
type input "0.9963467286615741"
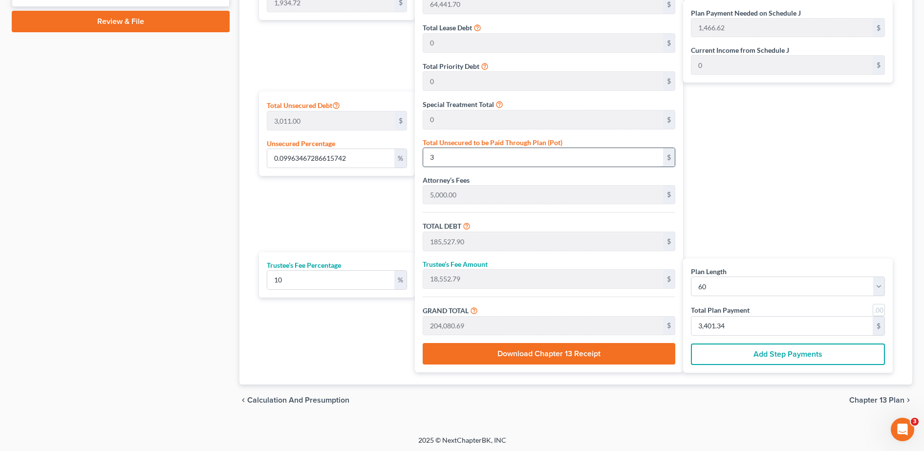
type input "30"
type input "185,554.90"
type input "18,555.49"
type input "204,110.38"
type input "1,467.11"
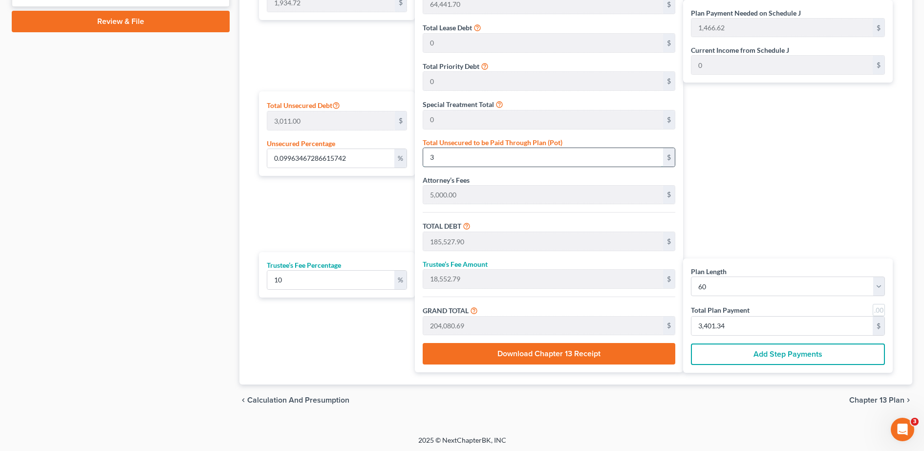
type input "3,401.83"
type input "9.996678844237794"
type input "301"
type input "185,825.90"
type input "18,582.59"
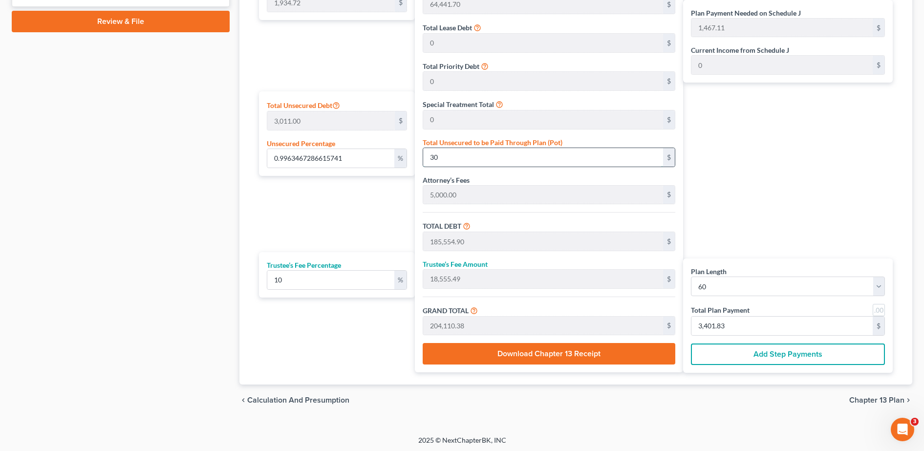
type input "204,408.49"
type input "1,472.08"
type input "3,406.80"
type input "100"
type input "3011"
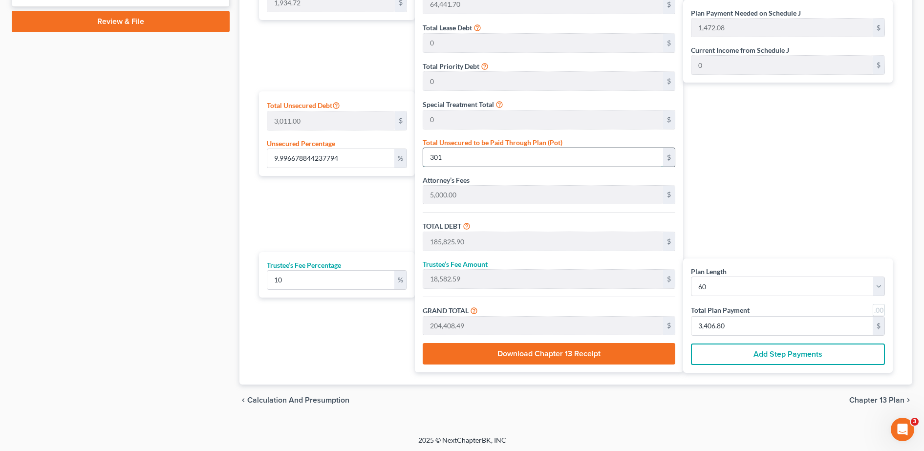
type input "188,535.90"
type input "18,853.59"
type input "207,389.49"
type input "1,521.77"
type input "3,456.49"
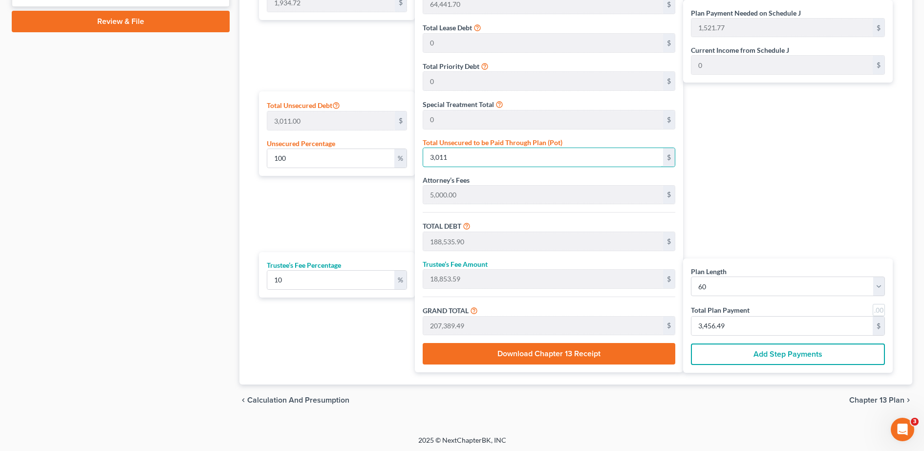
type input "3,011"
click at [834, 181] on div "Plan Payment Needed on Schedule J 1,521.77 $ Current Income from Schedule J 0 $…" at bounding box center [790, 154] width 214 height 435
click at [337, 396] on span "Calculation and Presumption" at bounding box center [298, 400] width 102 height 8
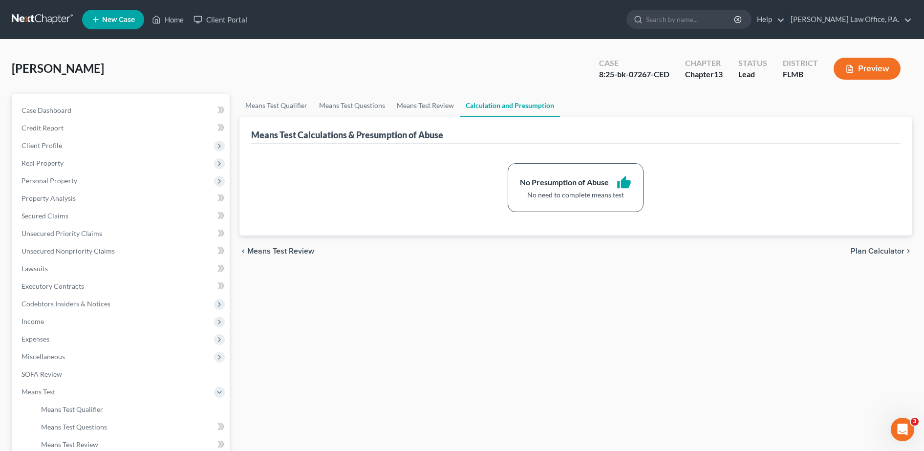
click at [883, 251] on span "Plan Calculator" at bounding box center [878, 251] width 54 height 8
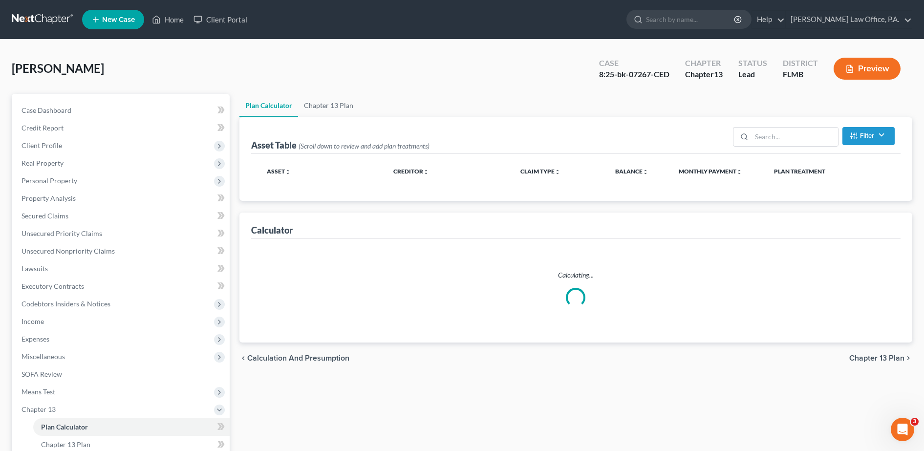
select select "59"
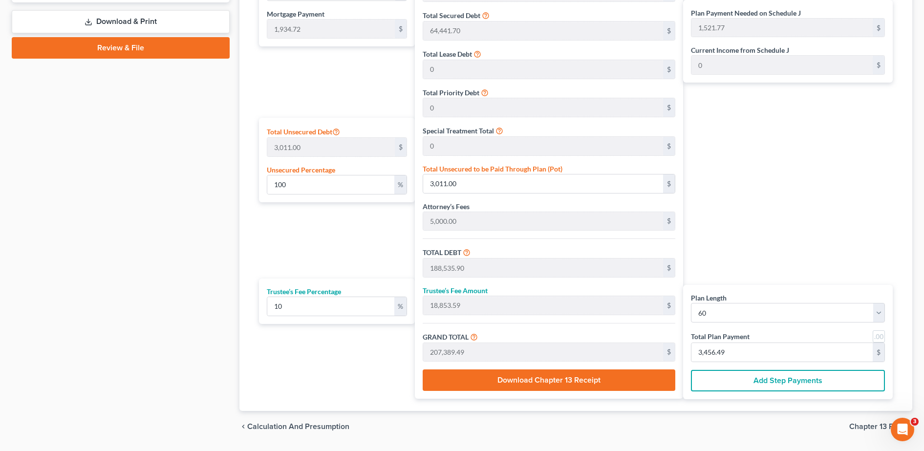
scroll to position [503, 0]
